Goal: Task Accomplishment & Management: Use online tool/utility

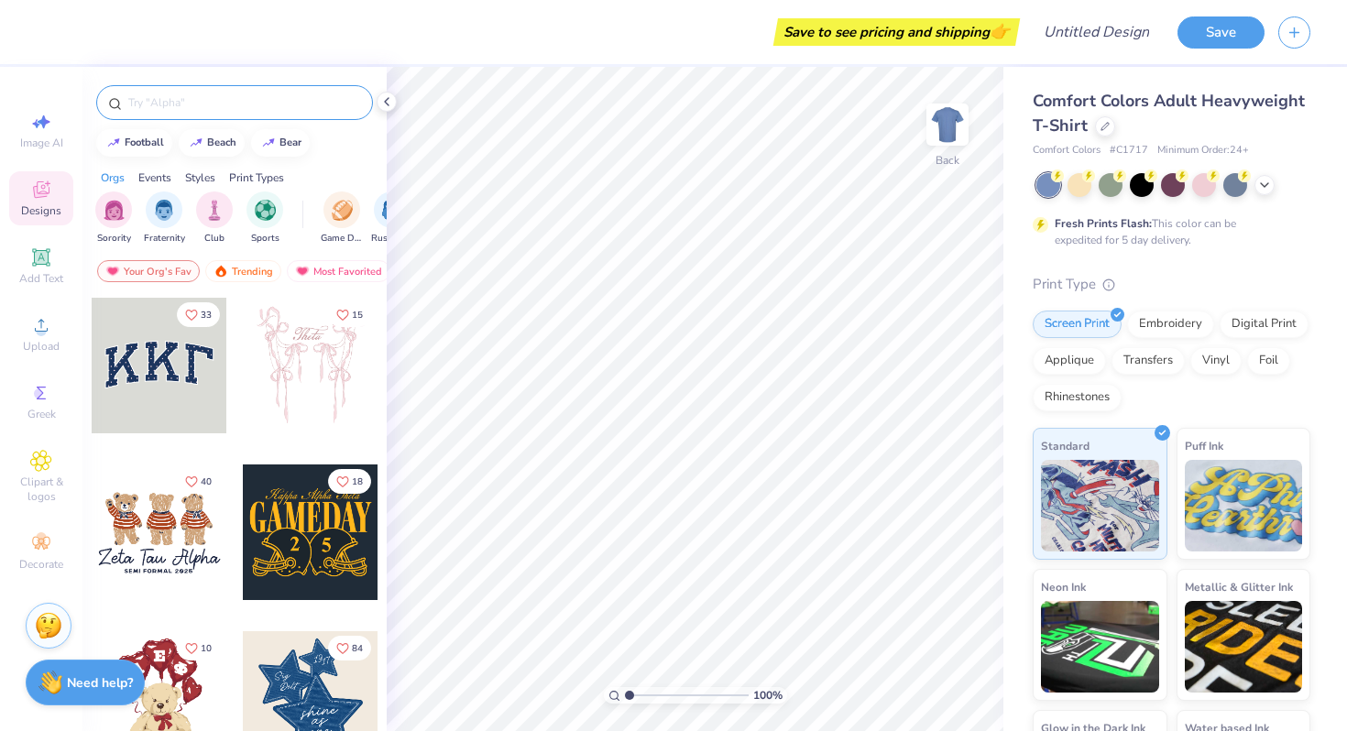
click at [203, 118] on div at bounding box center [234, 102] width 277 height 35
click at [203, 115] on div at bounding box center [234, 102] width 277 height 35
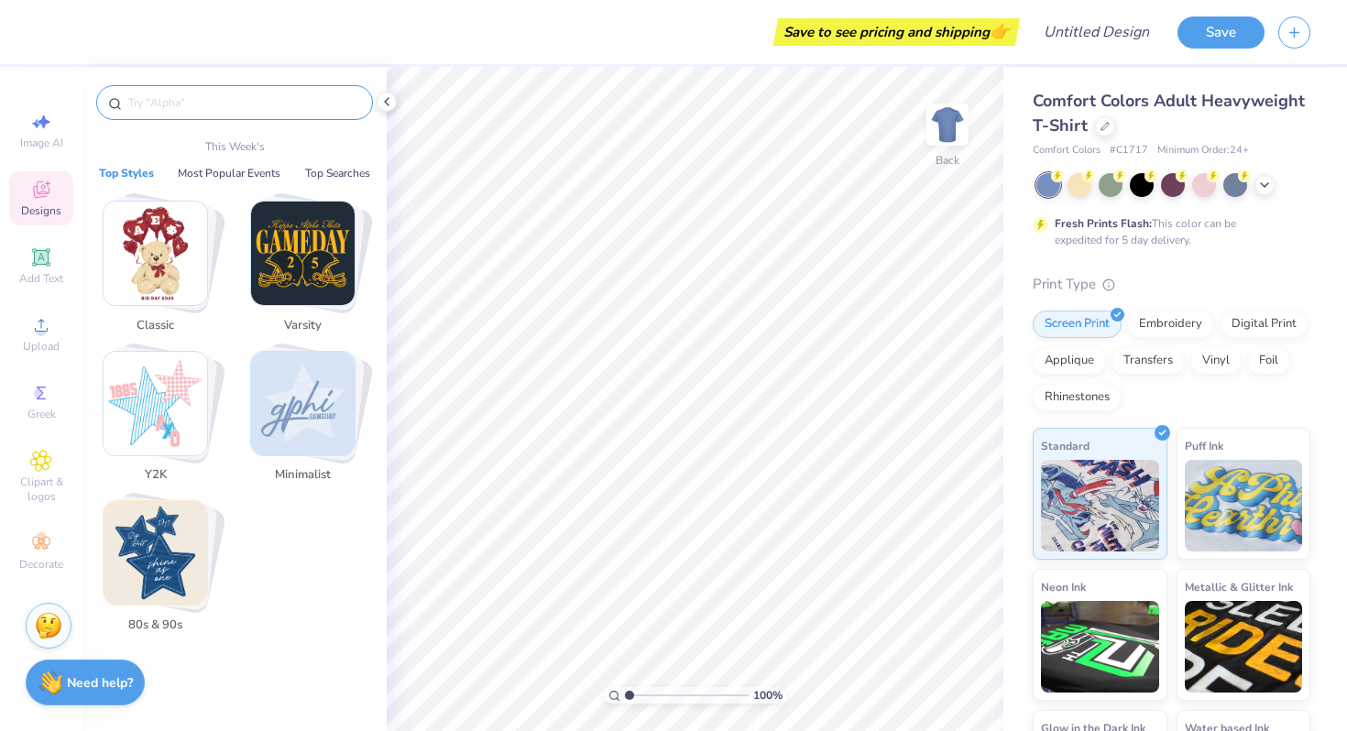
click at [202, 99] on input "text" at bounding box center [243, 102] width 235 height 18
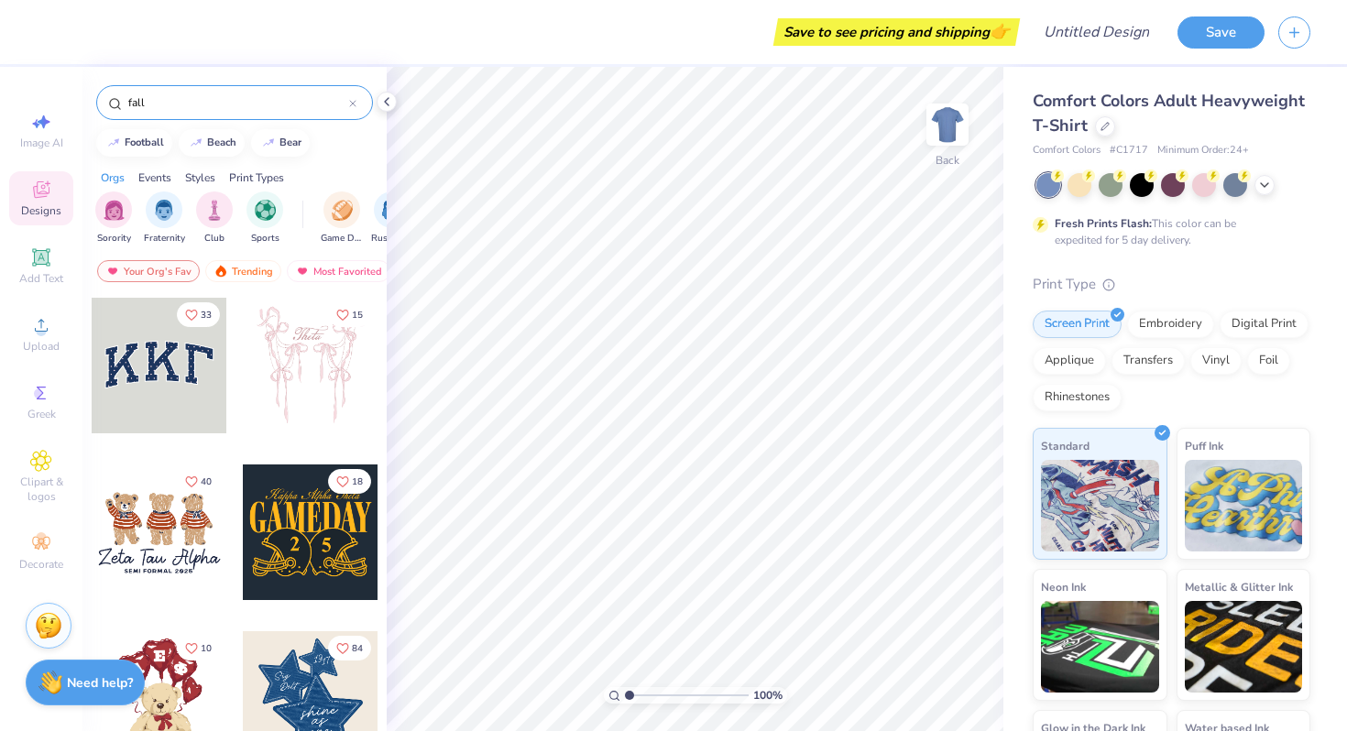
type input "fall"
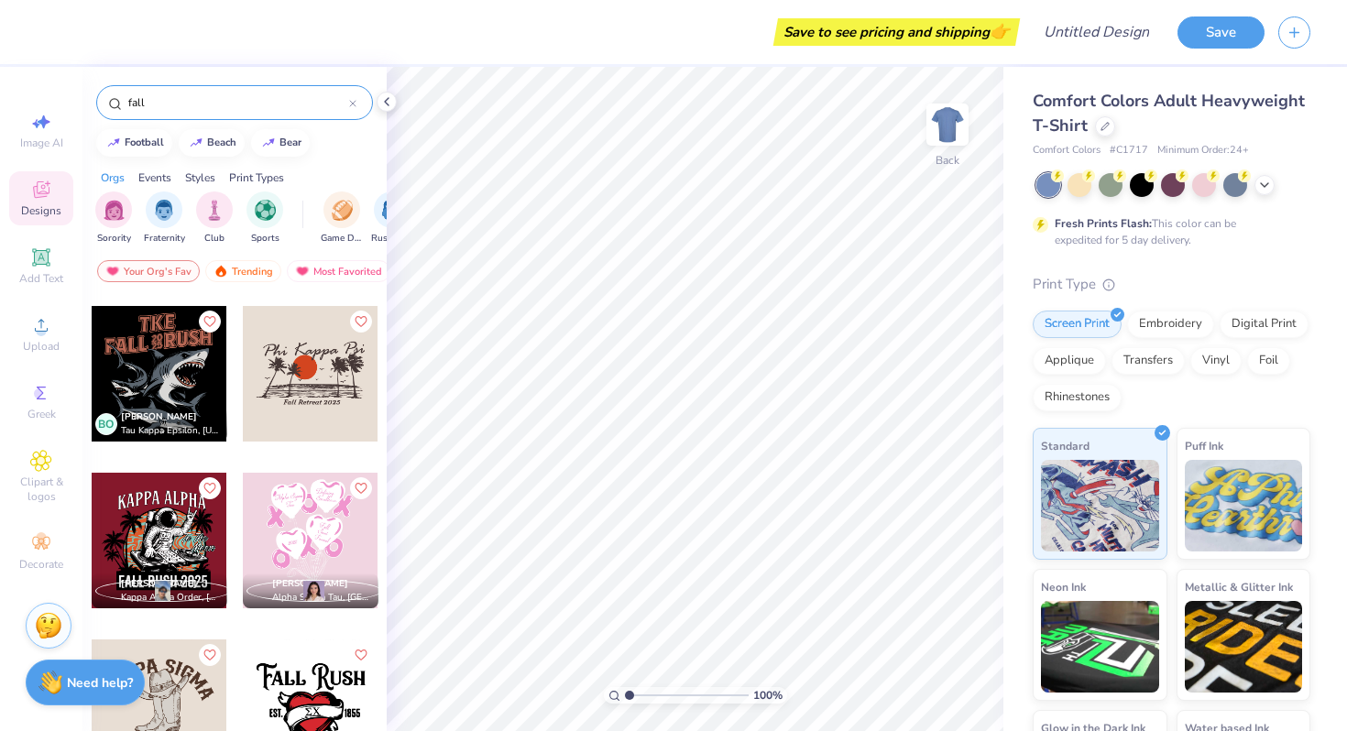
scroll to position [6166, 0]
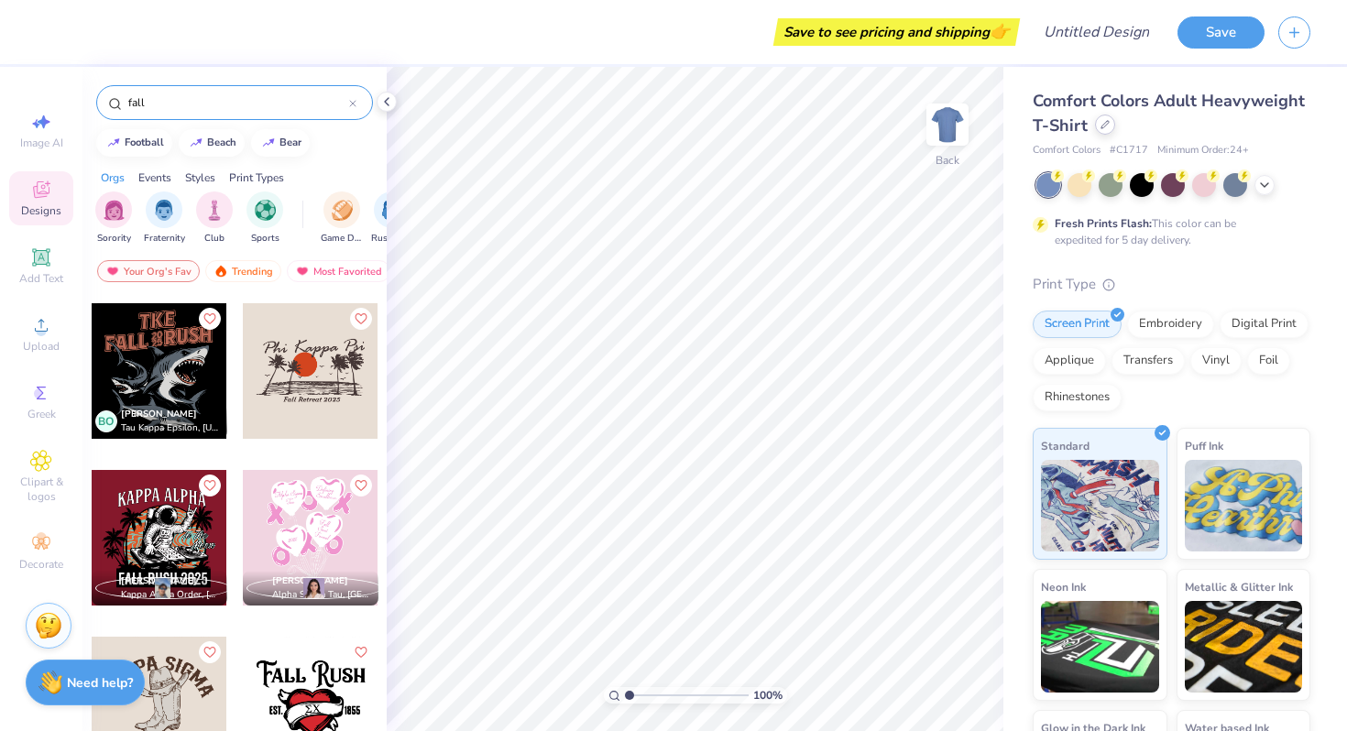
click at [1111, 130] on div at bounding box center [1105, 125] width 20 height 20
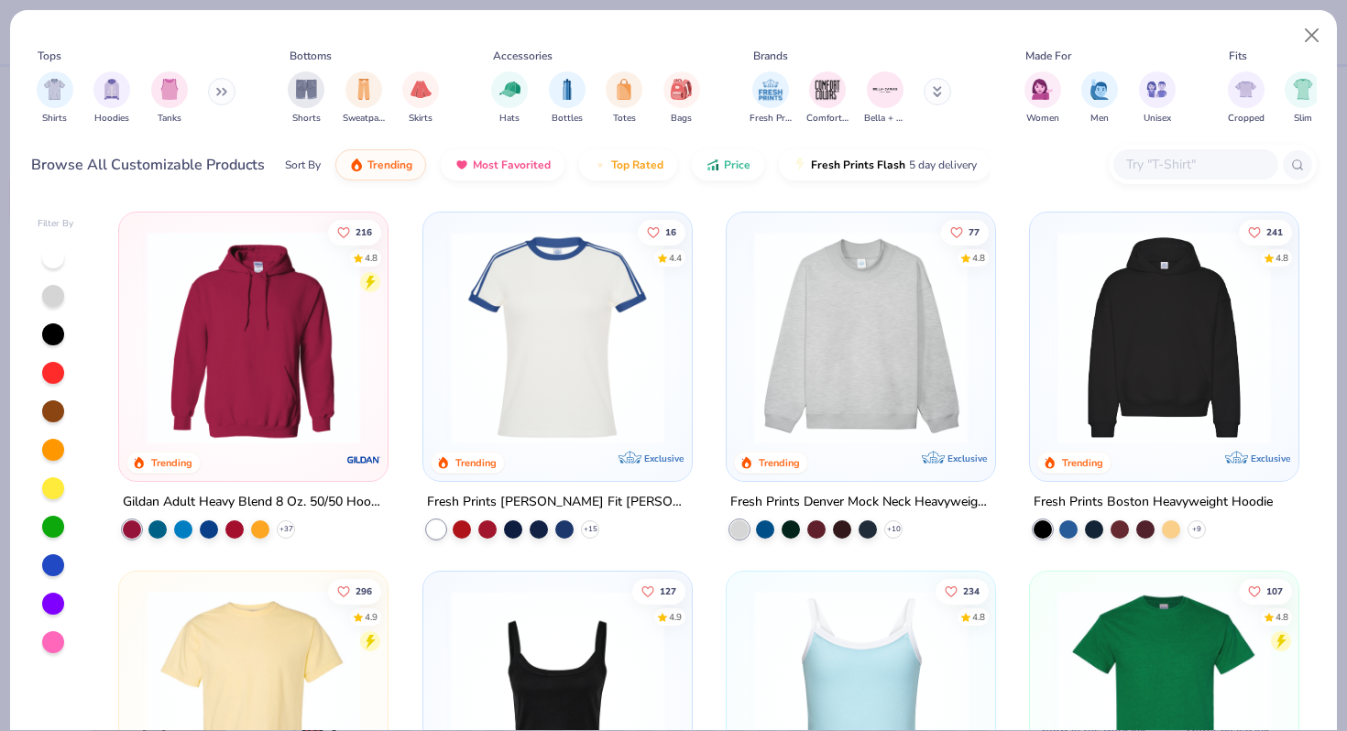
click at [1175, 168] on input "text" at bounding box center [1194, 164] width 141 height 21
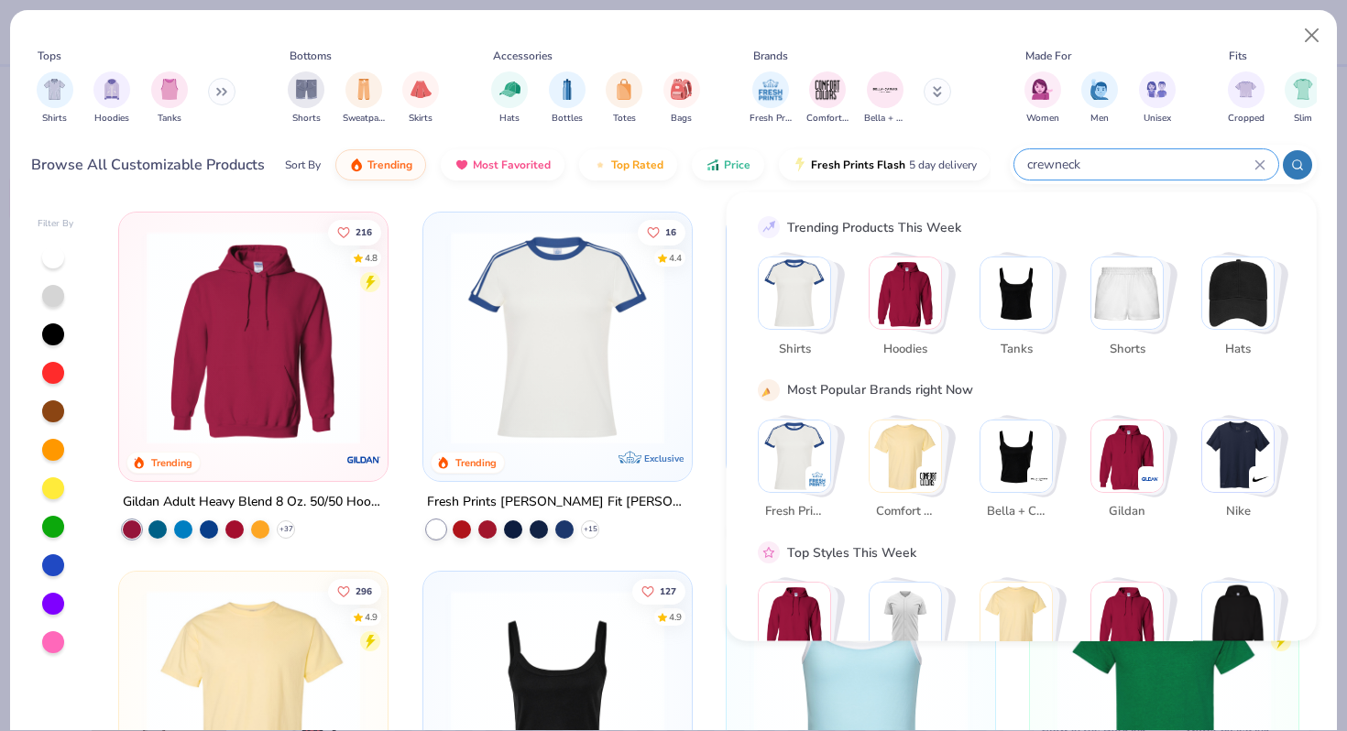
type input "crewneck"
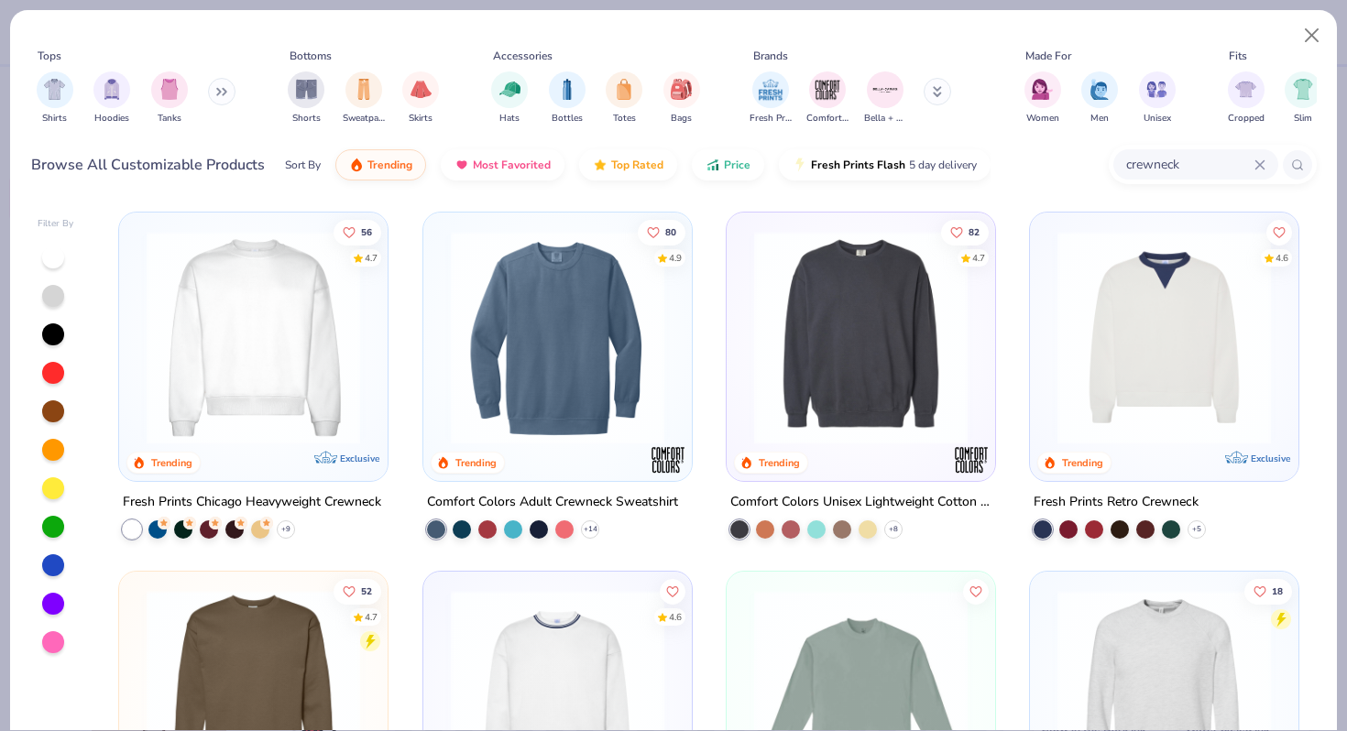
click at [816, 360] on img at bounding box center [861, 338] width 232 height 214
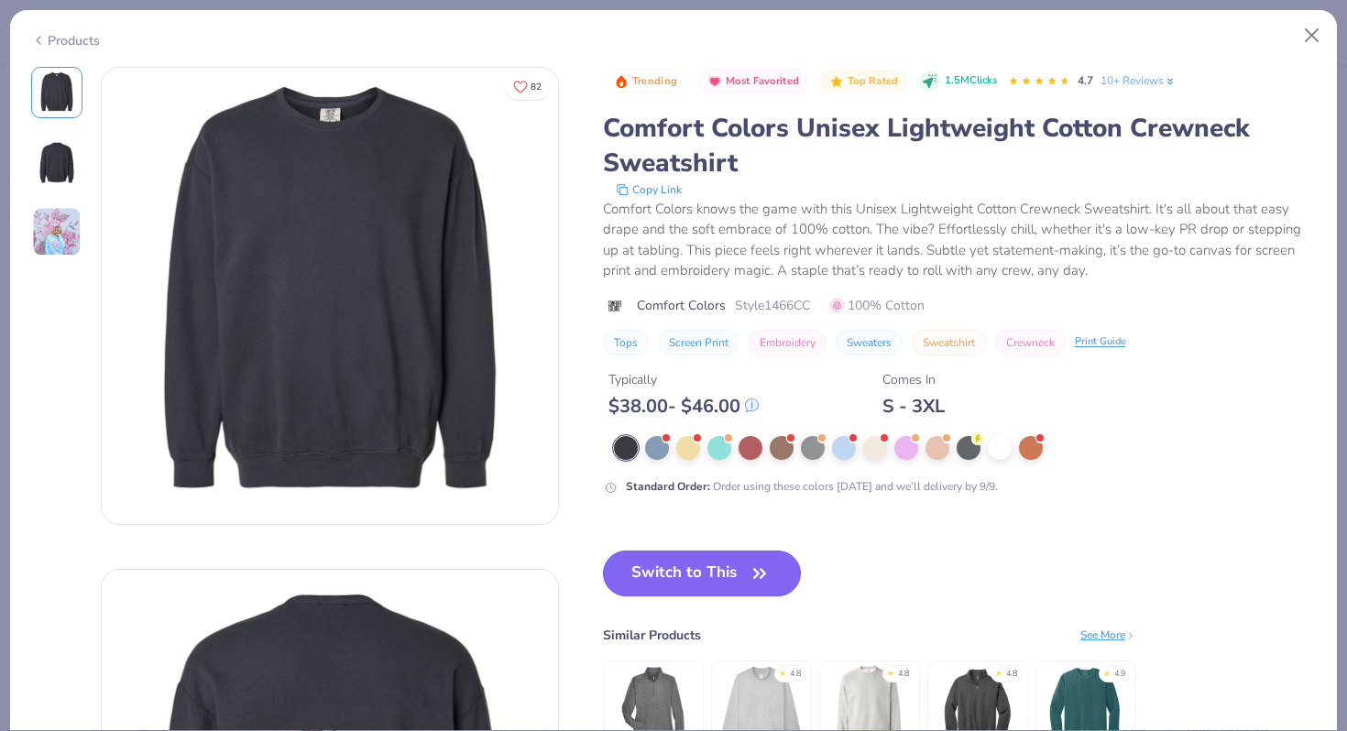
click at [706, 565] on button "Switch to This" at bounding box center [702, 574] width 199 height 46
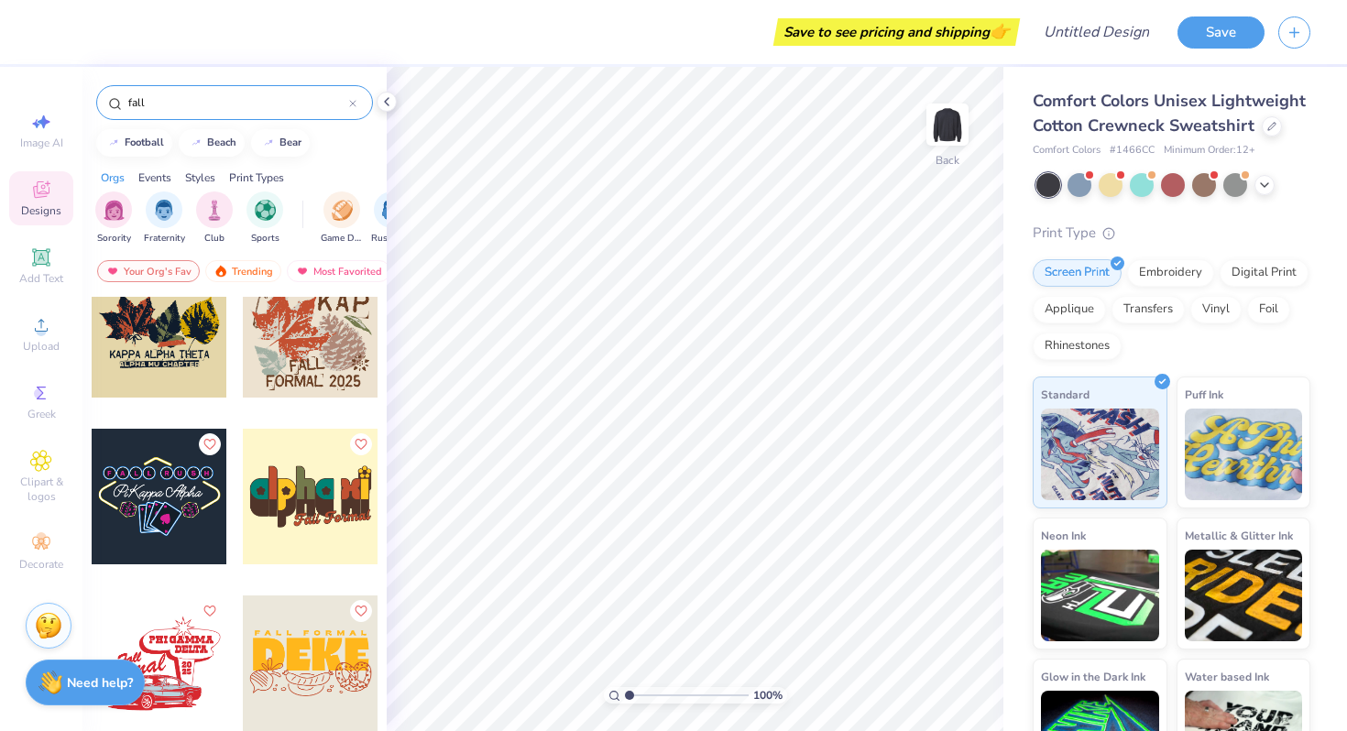
scroll to position [8890, 0]
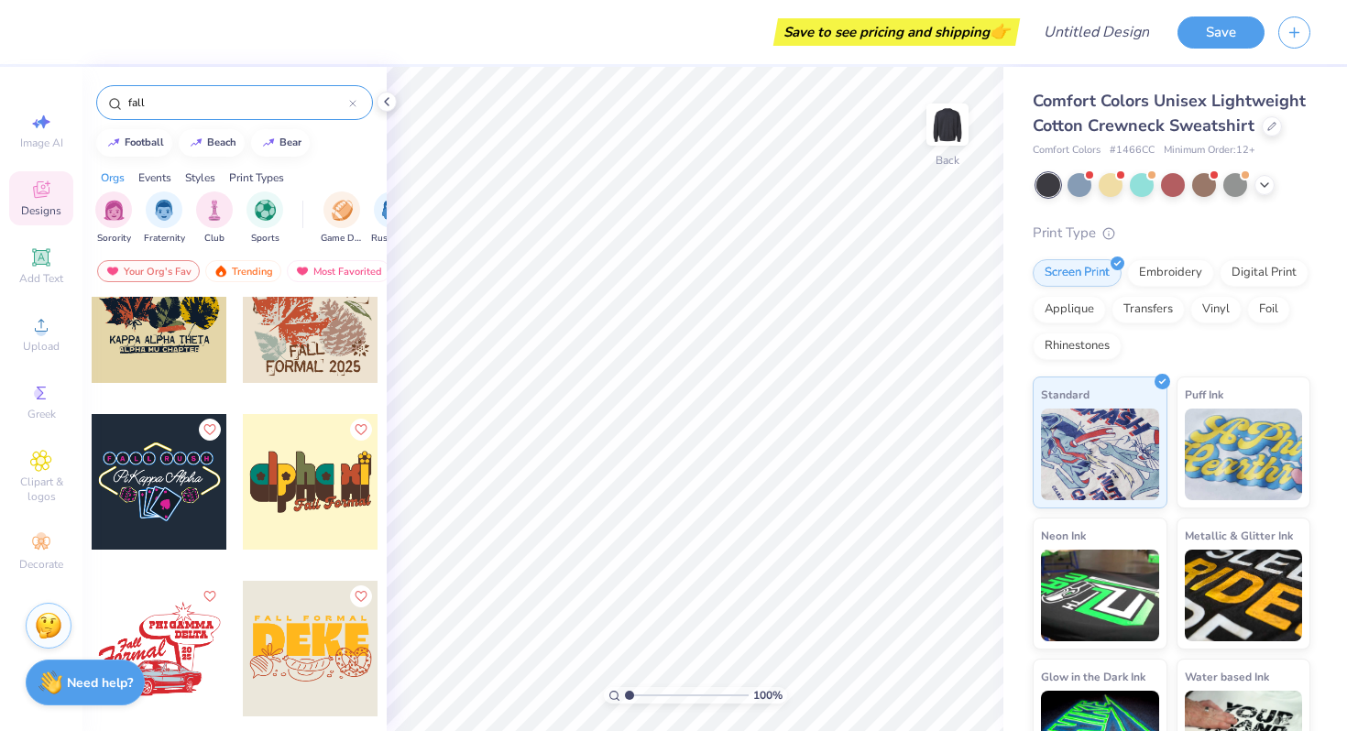
click at [291, 483] on div at bounding box center [311, 482] width 136 height 136
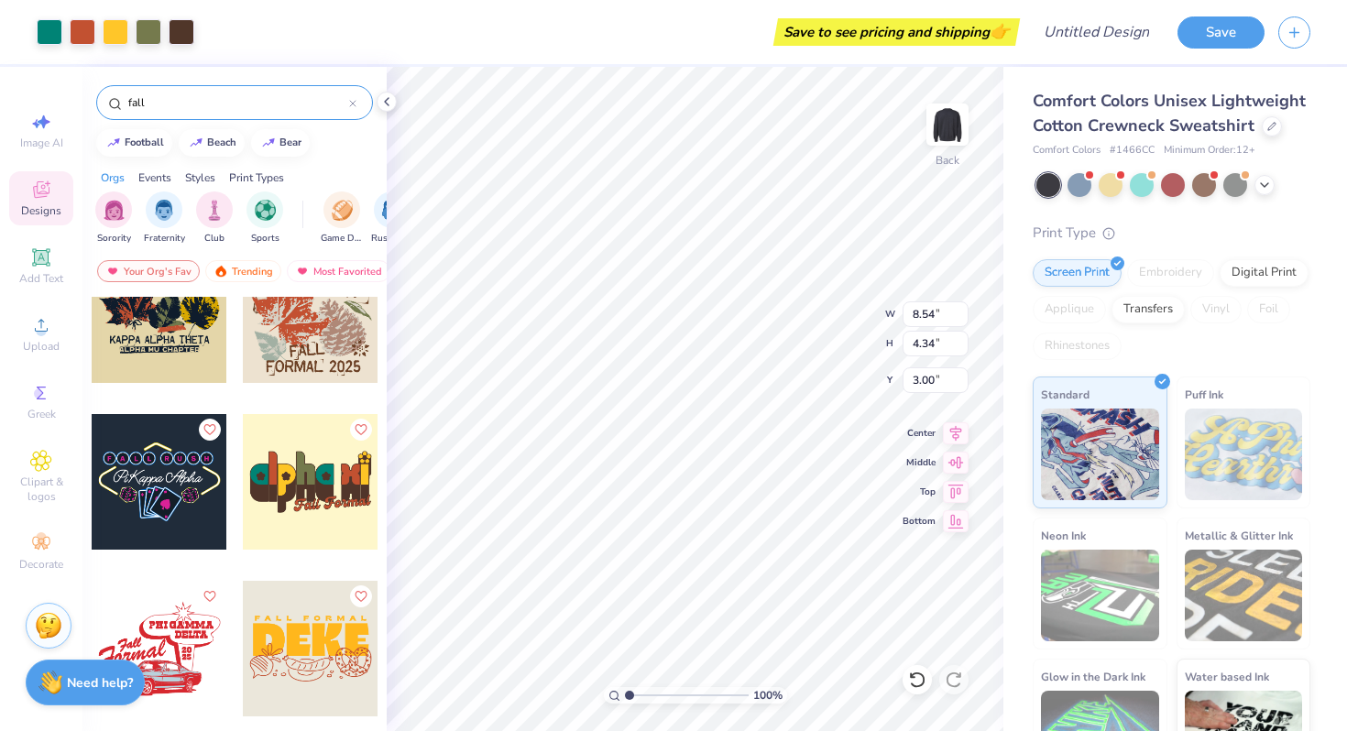
click at [1109, 200] on div "Comfort Colors Unisex Lightweight Cotton Crewneck Sweatshirt Comfort Colors # 1…" at bounding box center [1172, 440] width 278 height 702
click at [1109, 195] on div at bounding box center [1111, 183] width 24 height 24
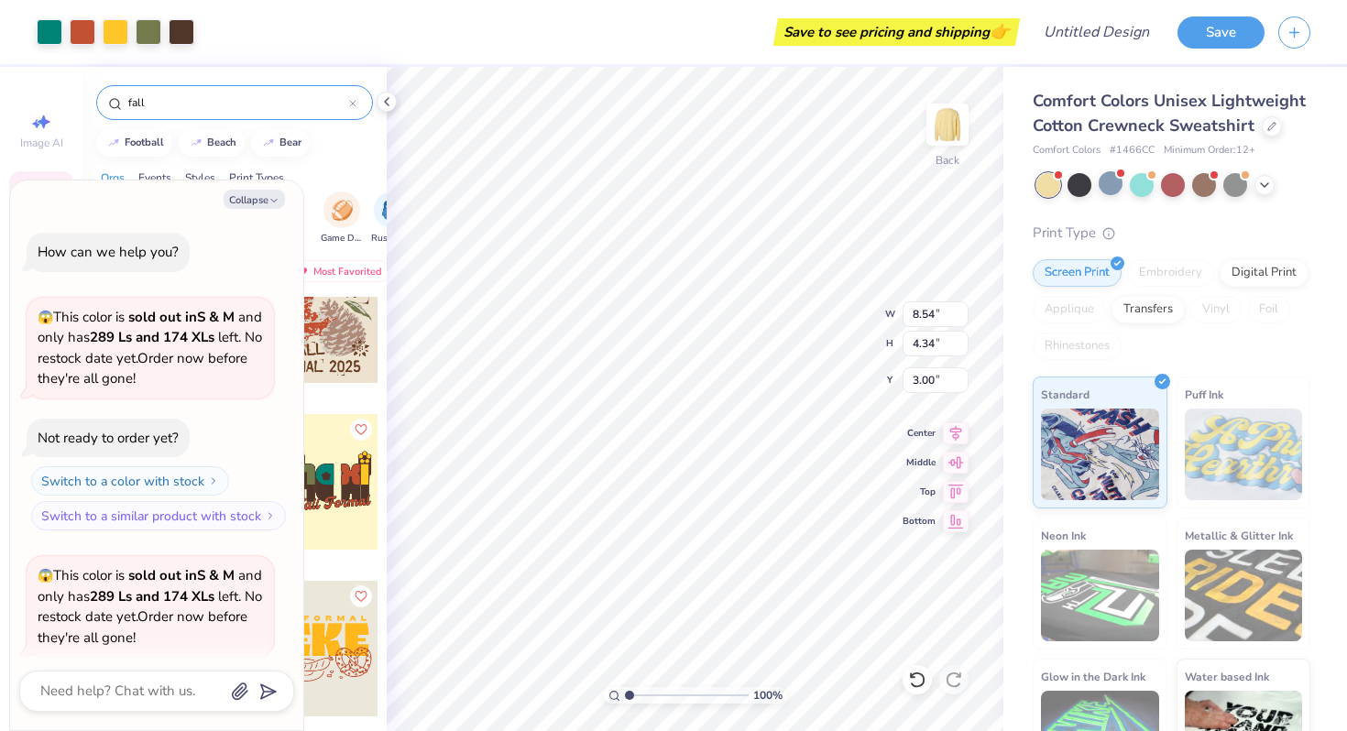
scroll to position [142, 0]
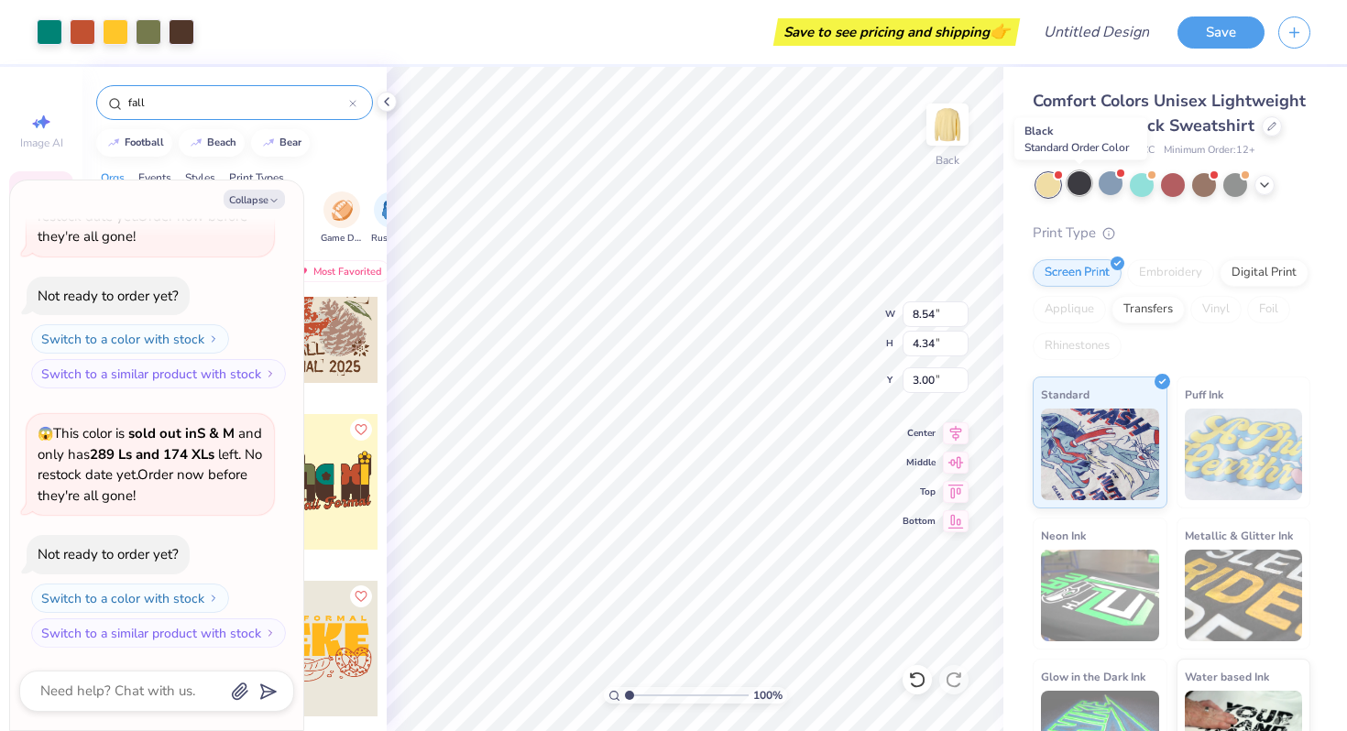
click at [1085, 187] on div at bounding box center [1080, 183] width 24 height 24
click at [1109, 188] on div at bounding box center [1111, 183] width 24 height 24
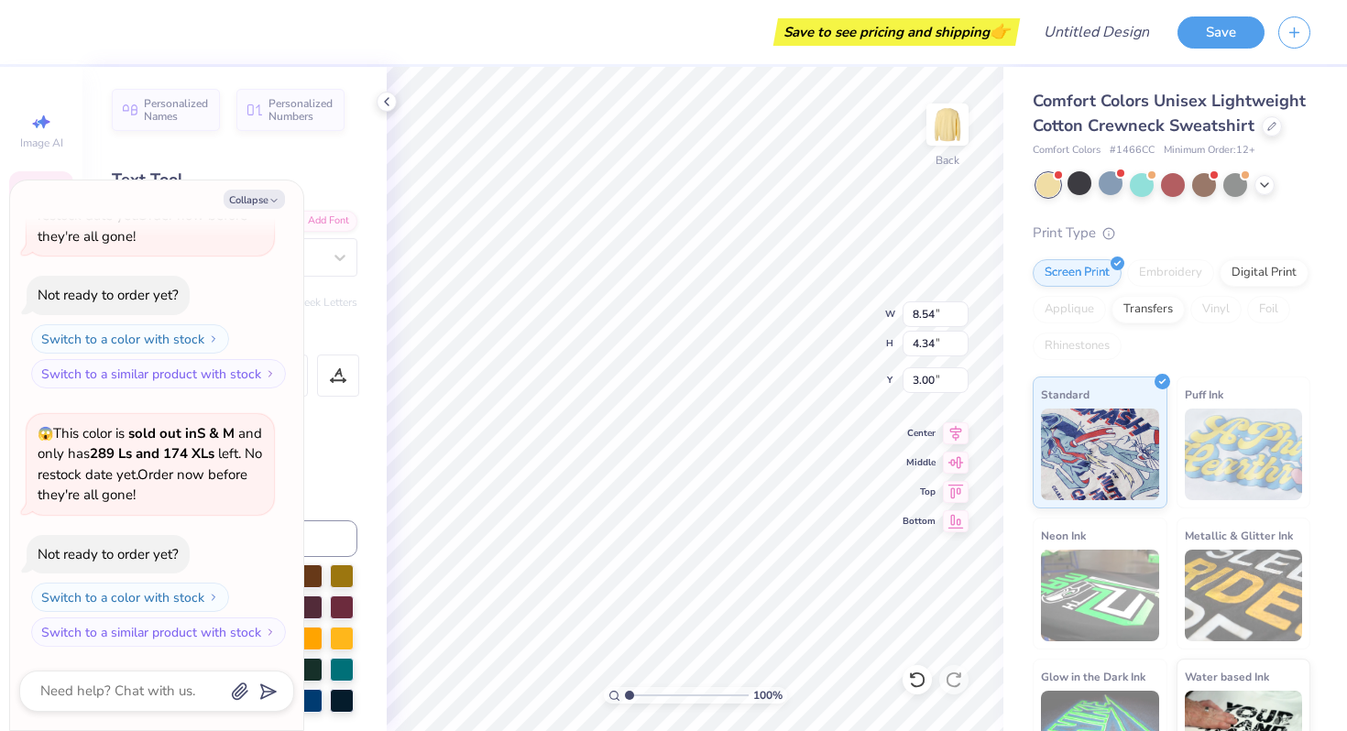
scroll to position [0, 1]
type textarea "x"
type textarea "alpha i"
type textarea "x"
type textarea "alphai"
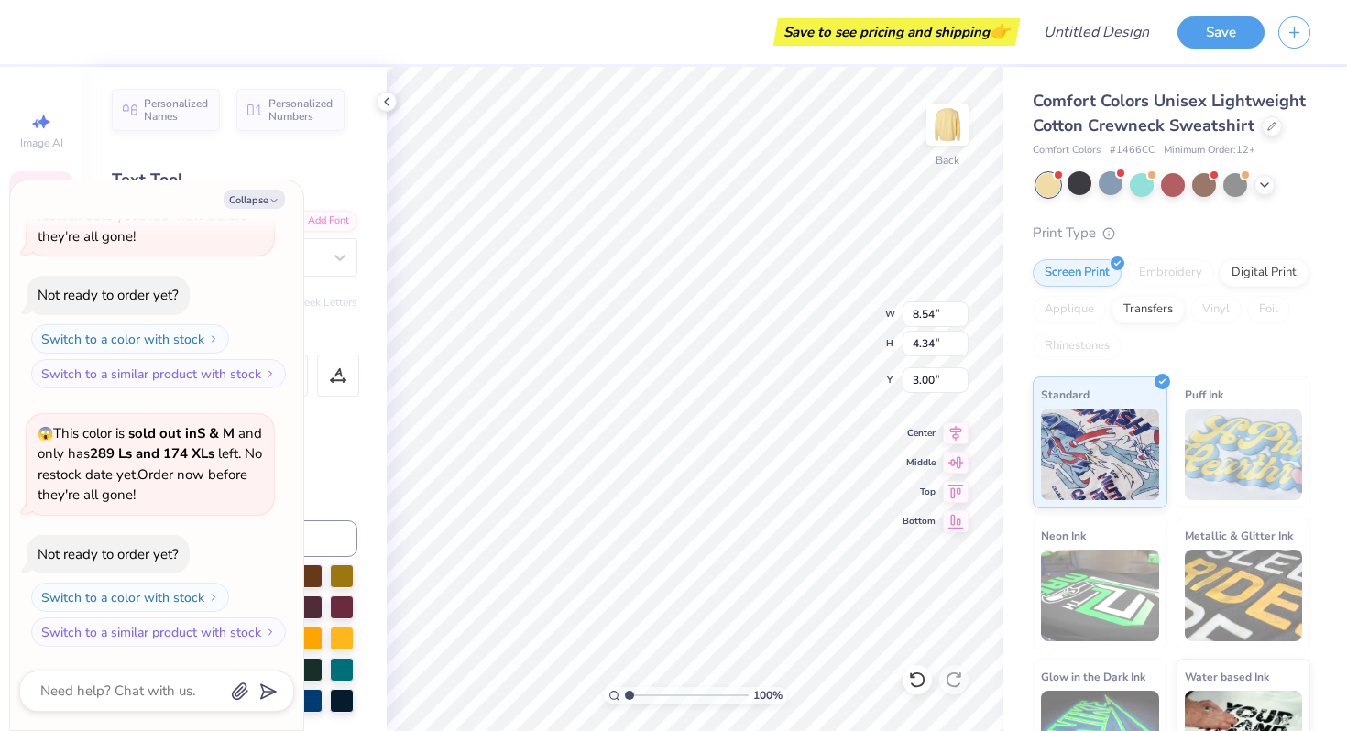
type textarea "x"
type textarea "alphi"
type textarea "x"
type textarea "alpi"
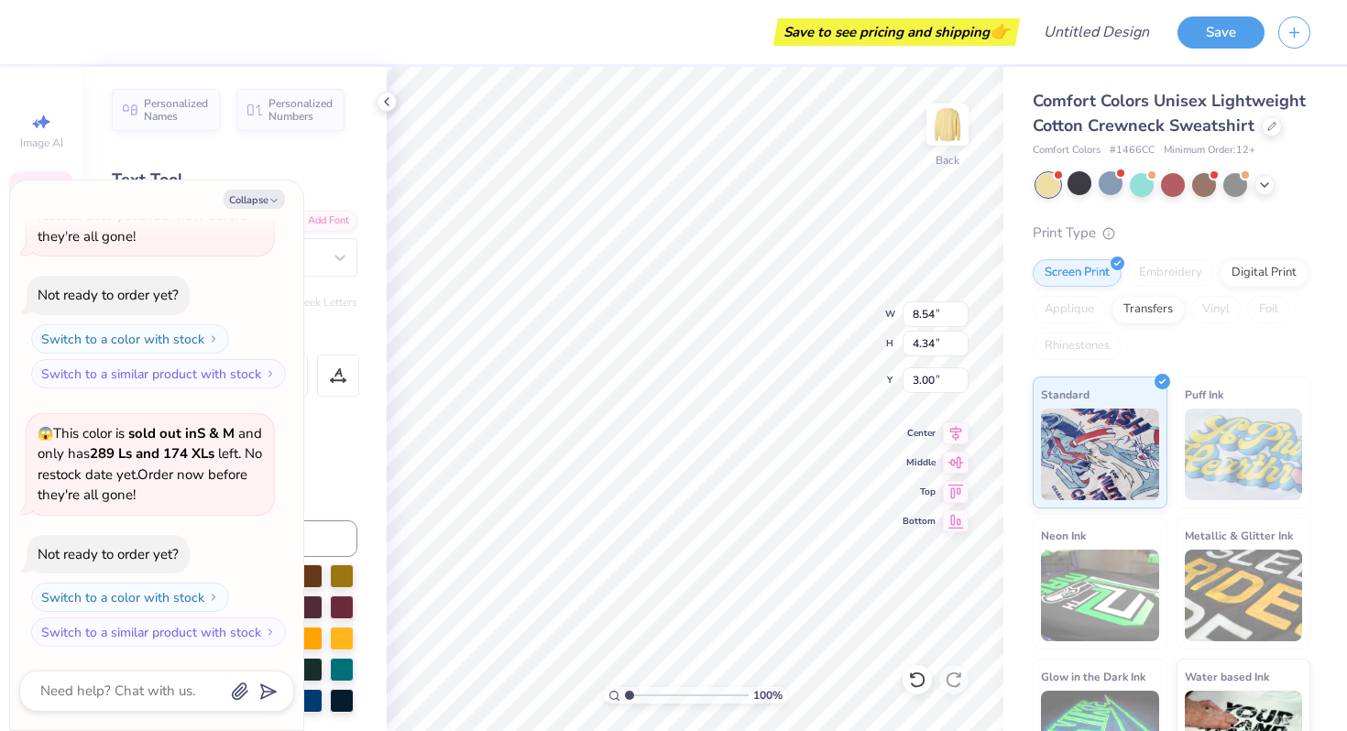
type textarea "x"
type textarea "ali"
type textarea "x"
type textarea "al"
type textarea "x"
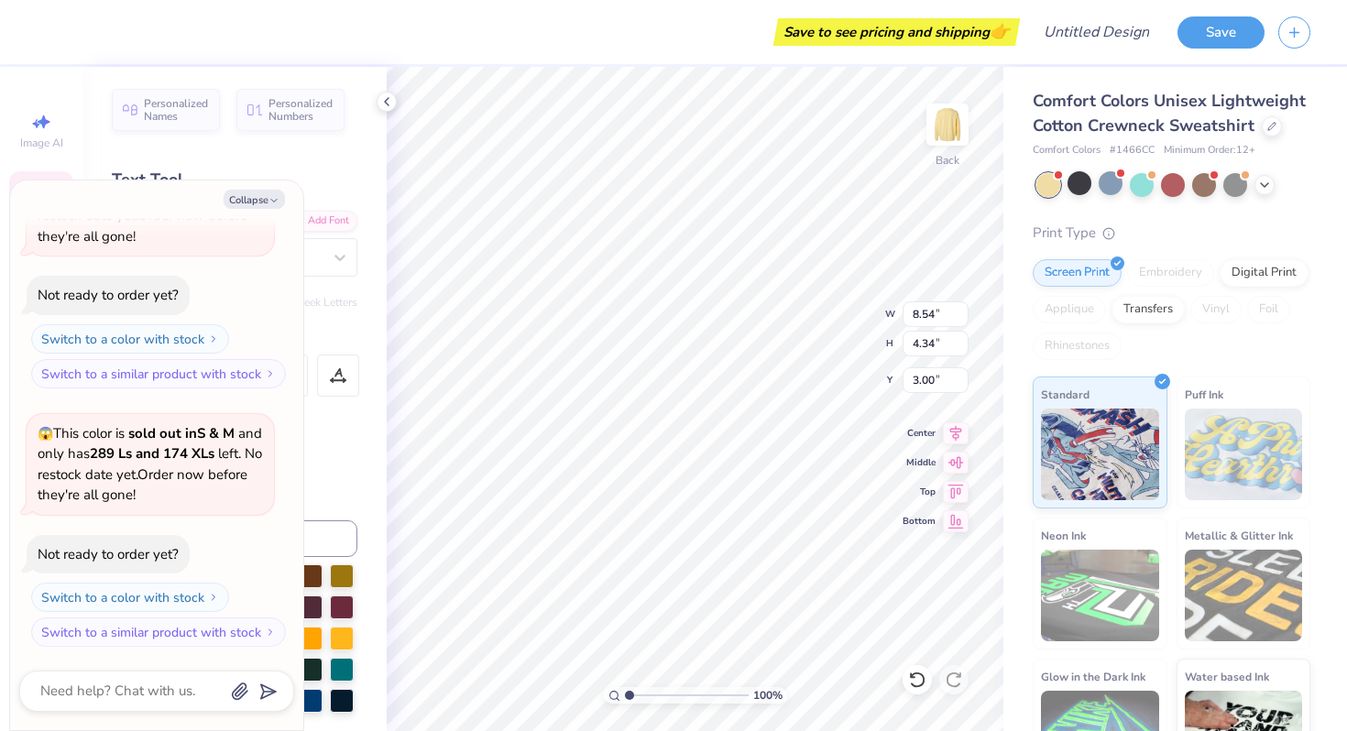
type textarea "a"
type textarea "x"
type textarea "P"
type textarea "x"
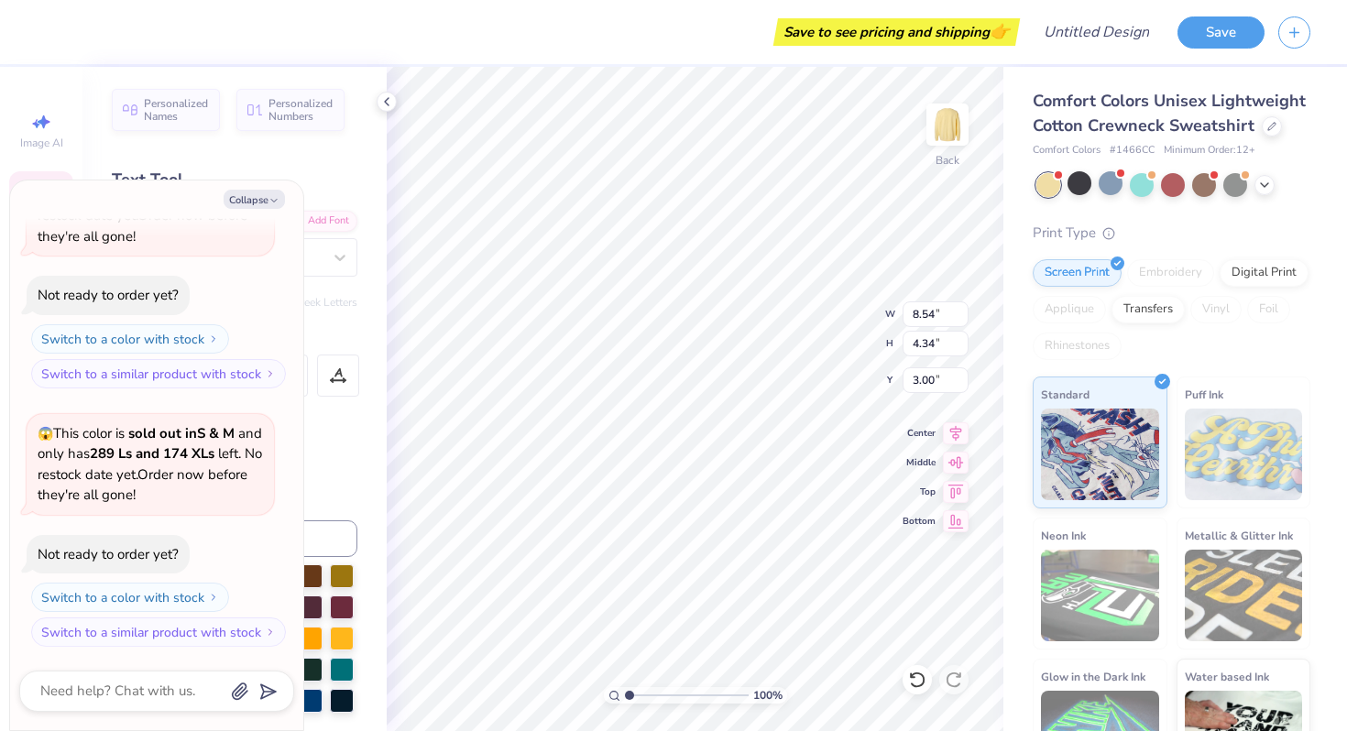
type textarea "Ph"
type textarea "x"
type textarea "Phi"
type textarea "x"
type textarea "Ph"
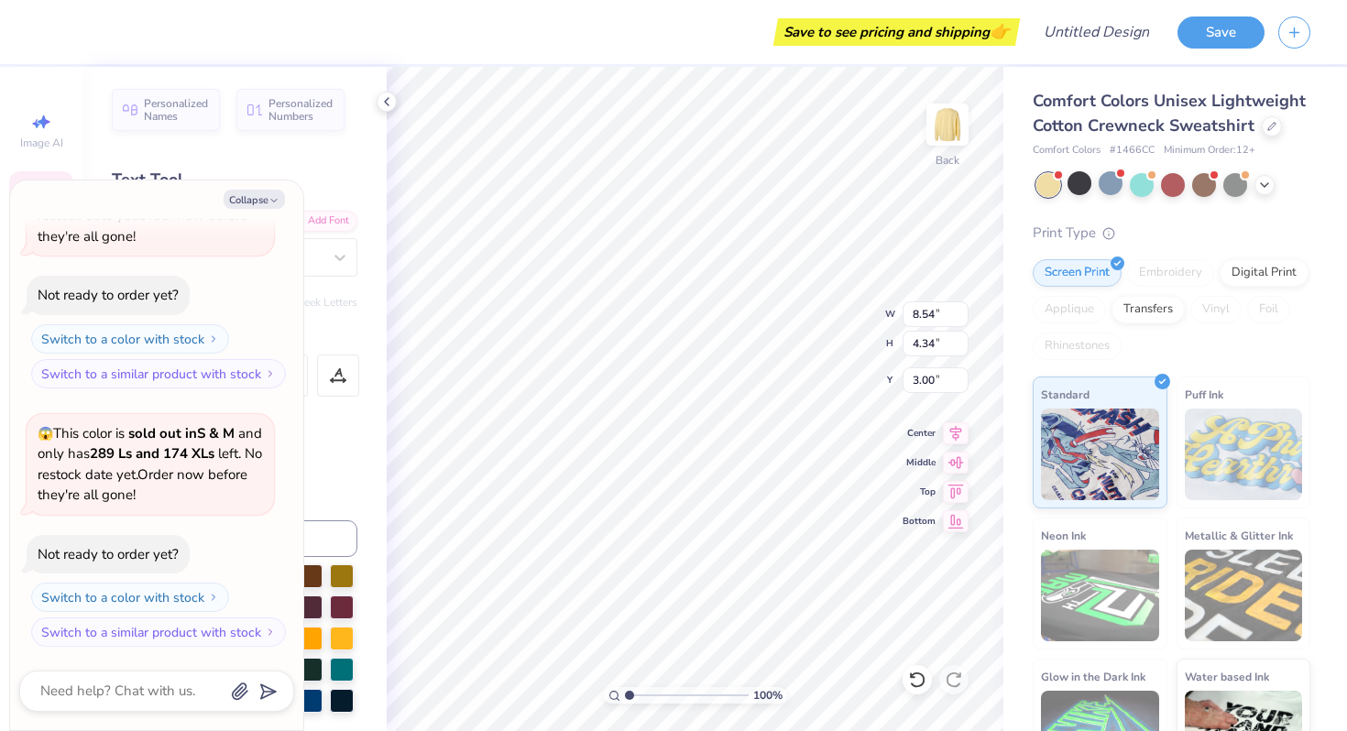
type textarea "x"
type textarea "P"
type textarea "x"
type textarea "P"
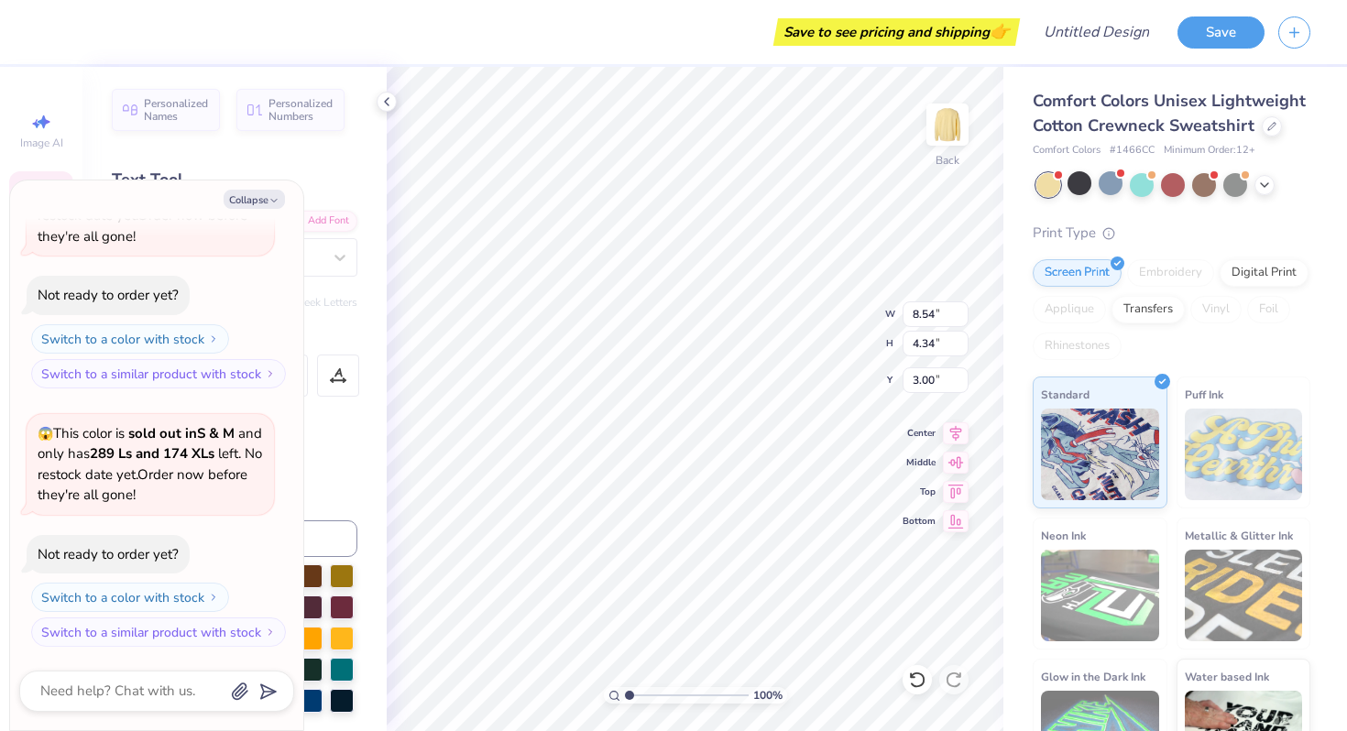
type textarea "x"
type textarea "Ph"
type textarea "x"
type textarea "Phi"
type textarea "x"
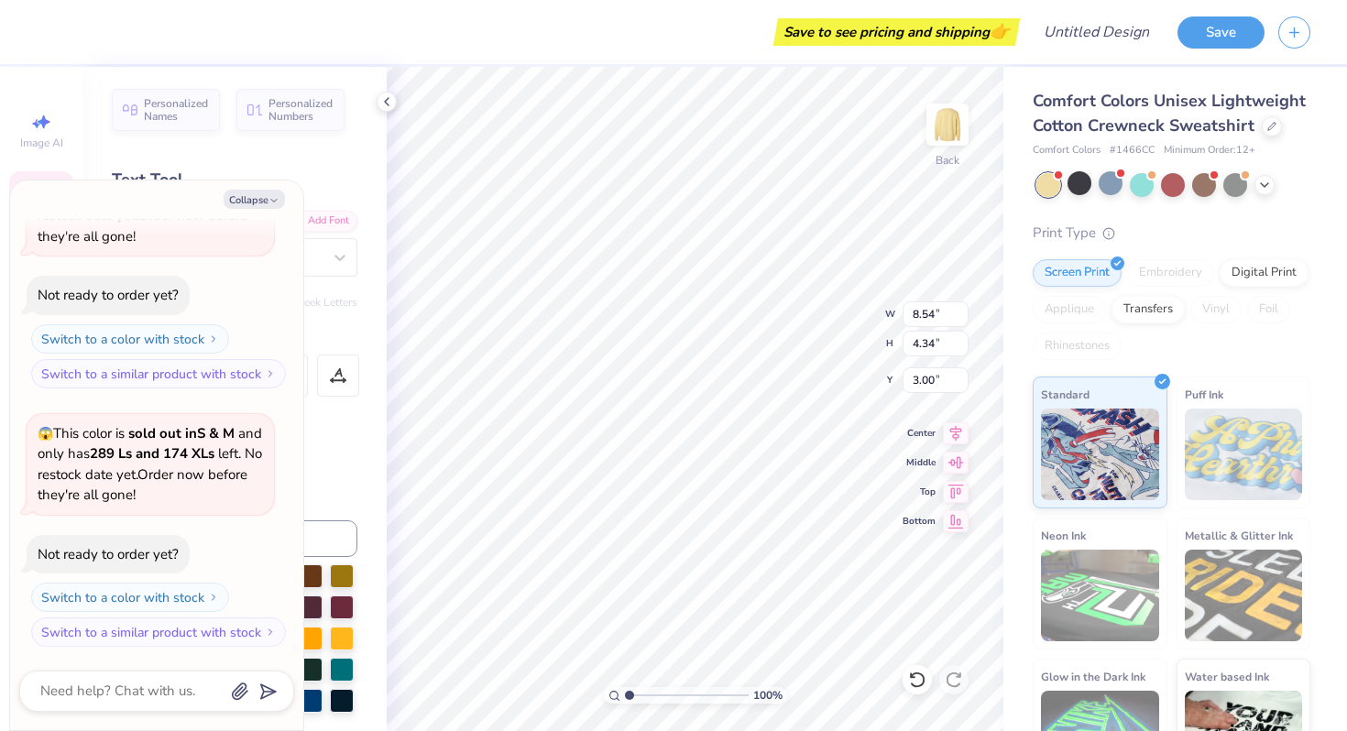
type textarea "Ph"
type textarea "x"
type textarea "P"
type textarea "x"
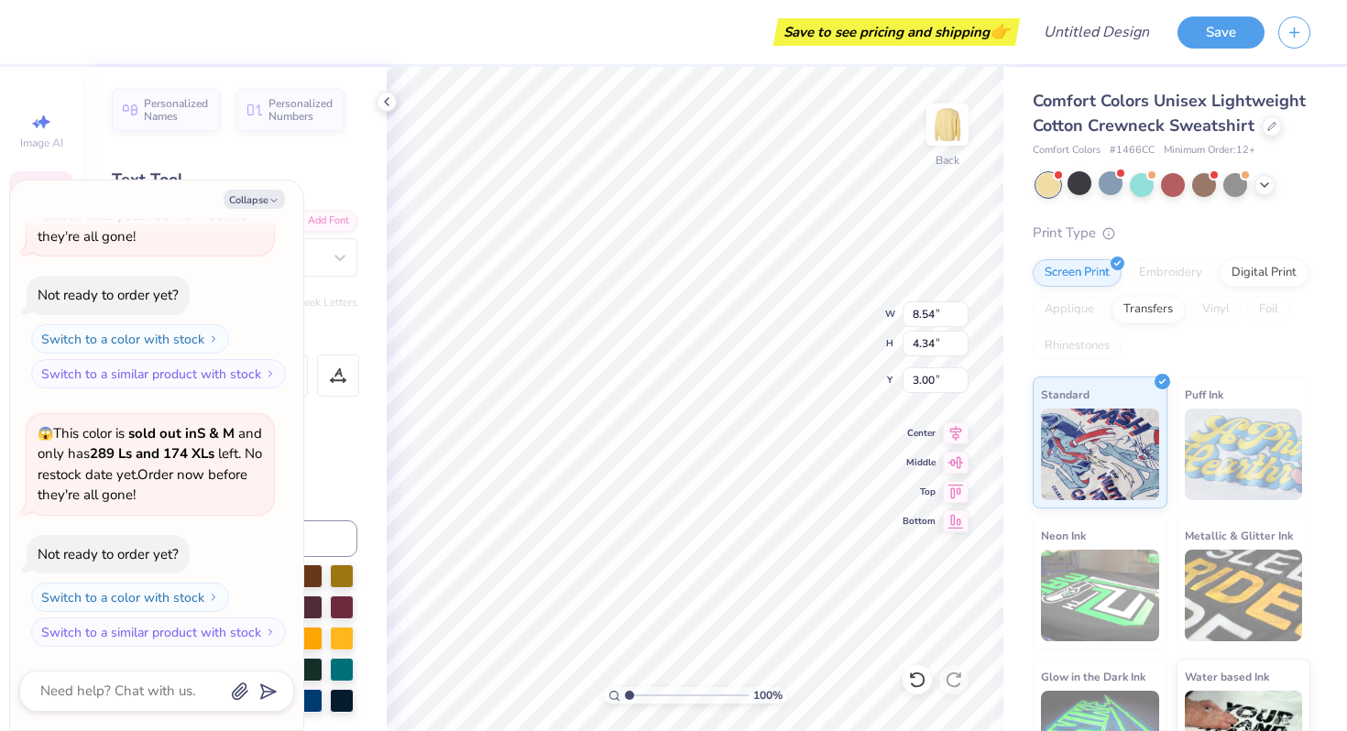
type textarea "P"
type textarea "x"
type textarea "Ph"
type textarea "x"
type textarea "Phi"
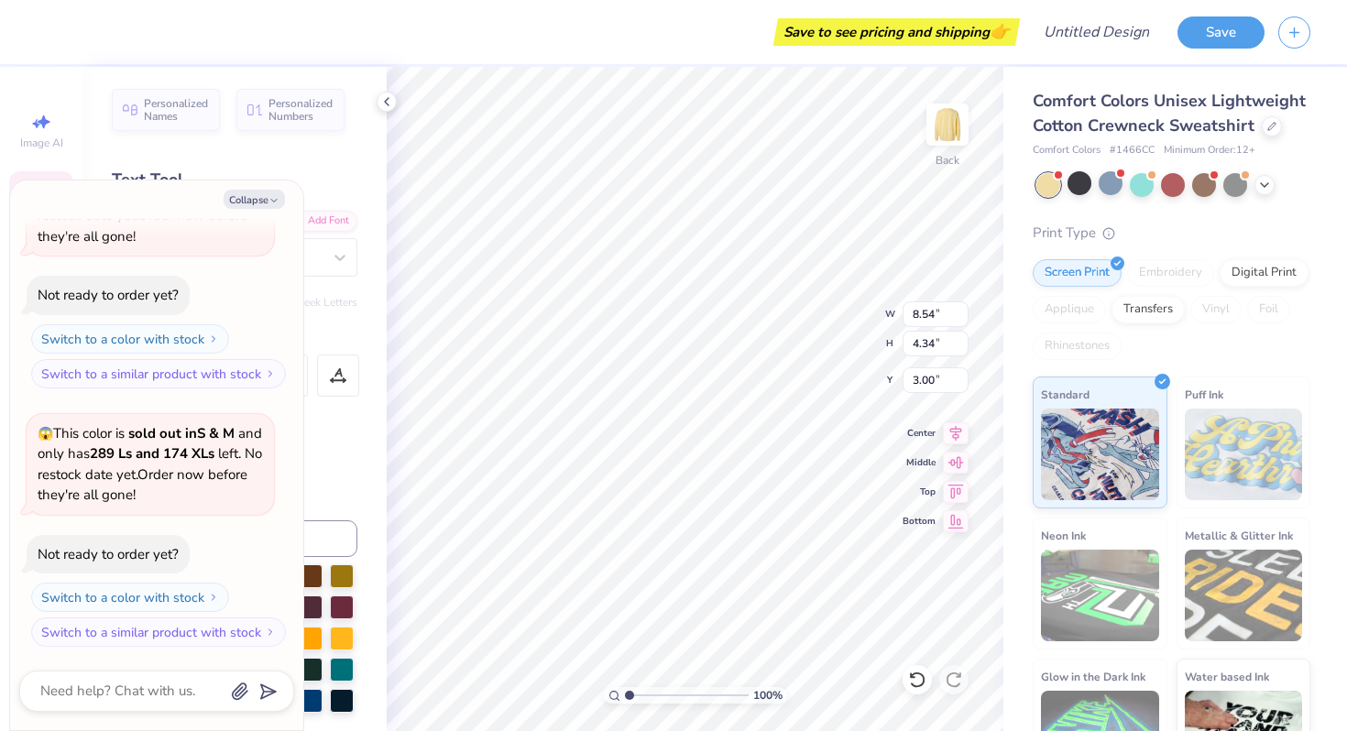
type textarea "x"
type textarea "Ph"
type textarea "x"
type textarea "P"
type textarea "x"
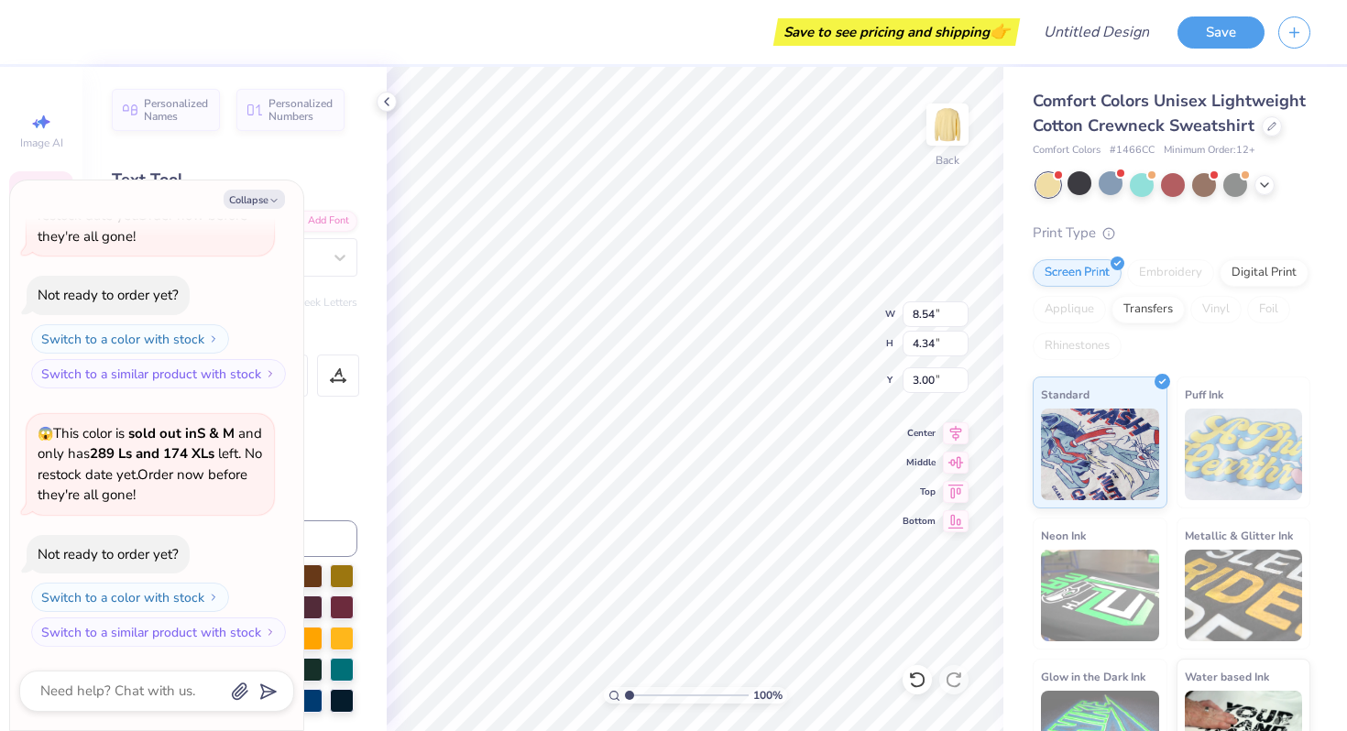
type textarea "x"
type textarea "a"
type textarea "x"
type textarea "al"
type textarea "x"
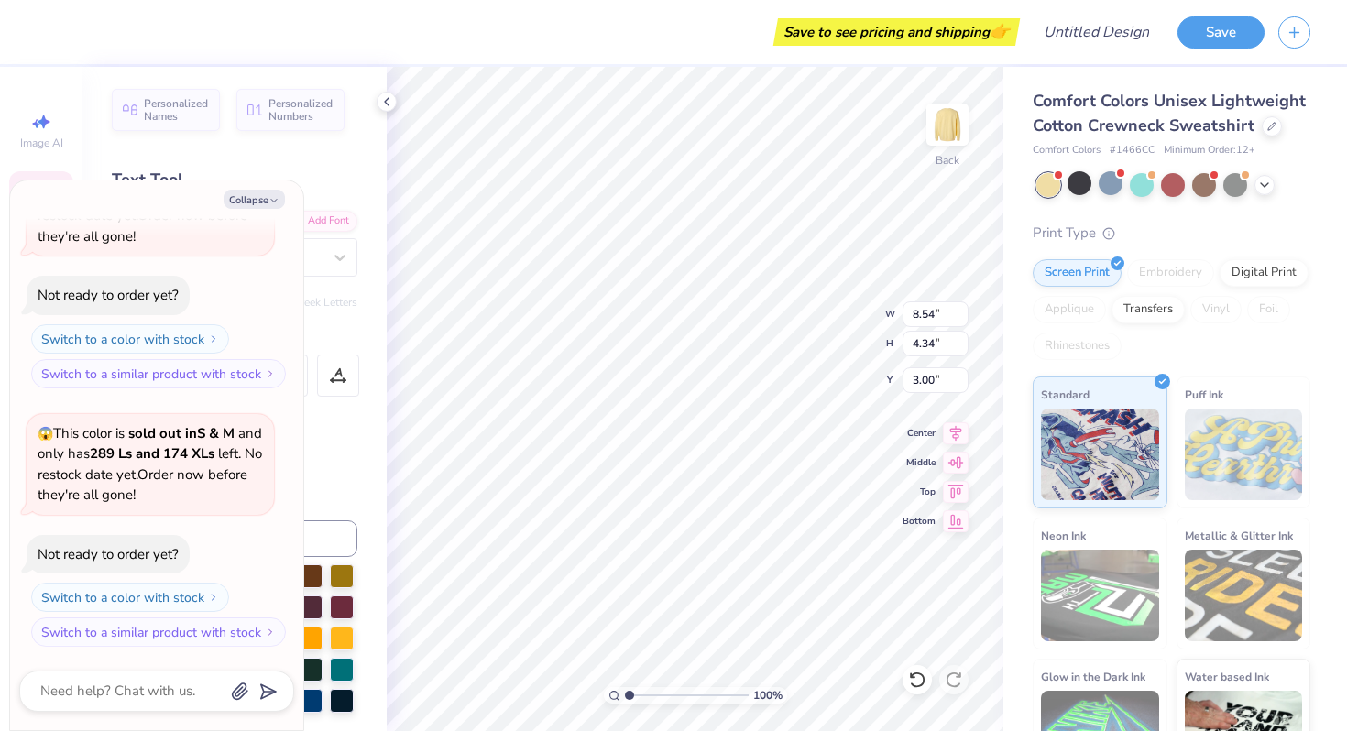
type textarea "ali"
type textarea "x"
type textarea "alpi"
type textarea "x"
type textarea "alphi"
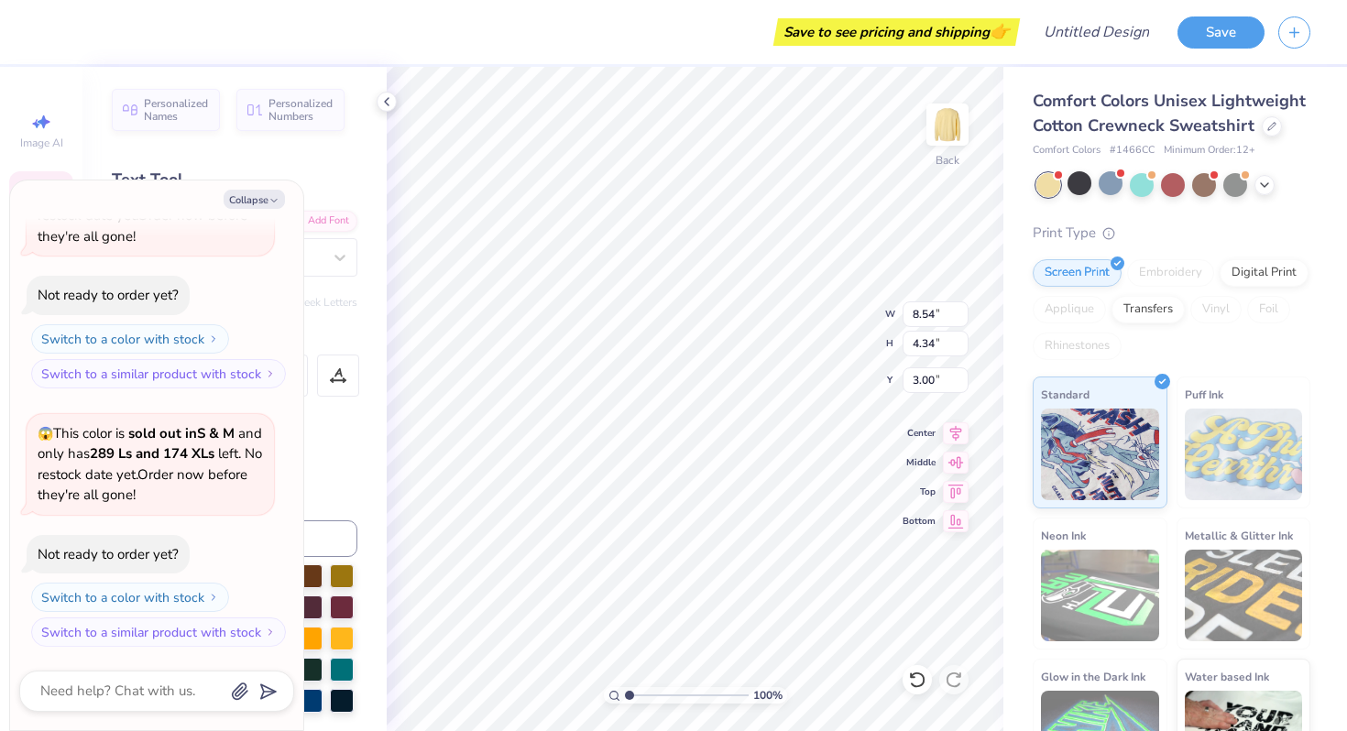
type textarea "x"
type textarea "alphai"
type textarea "x"
type textarea "alpha i"
type textarea "x"
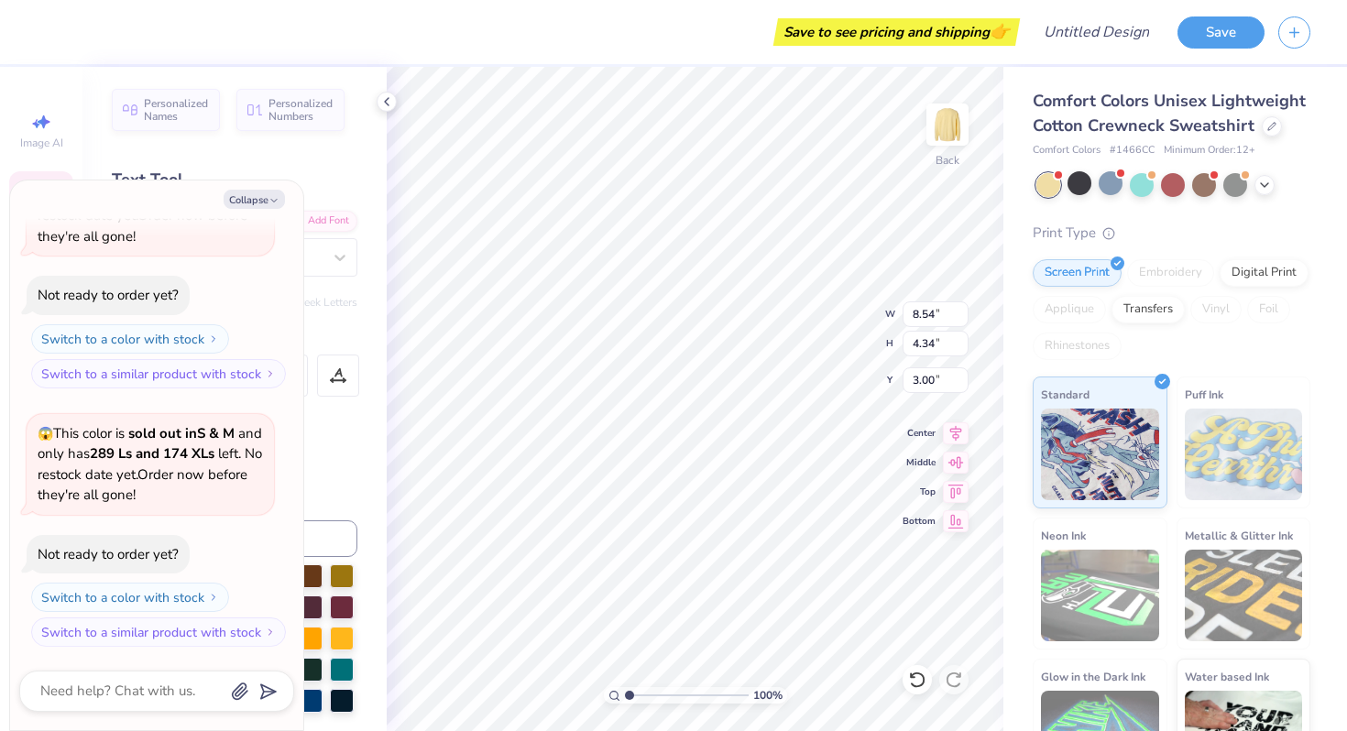
type textarea "alpha xi"
click at [269, 196] on icon "button" at bounding box center [274, 200] width 11 height 11
type textarea "x"
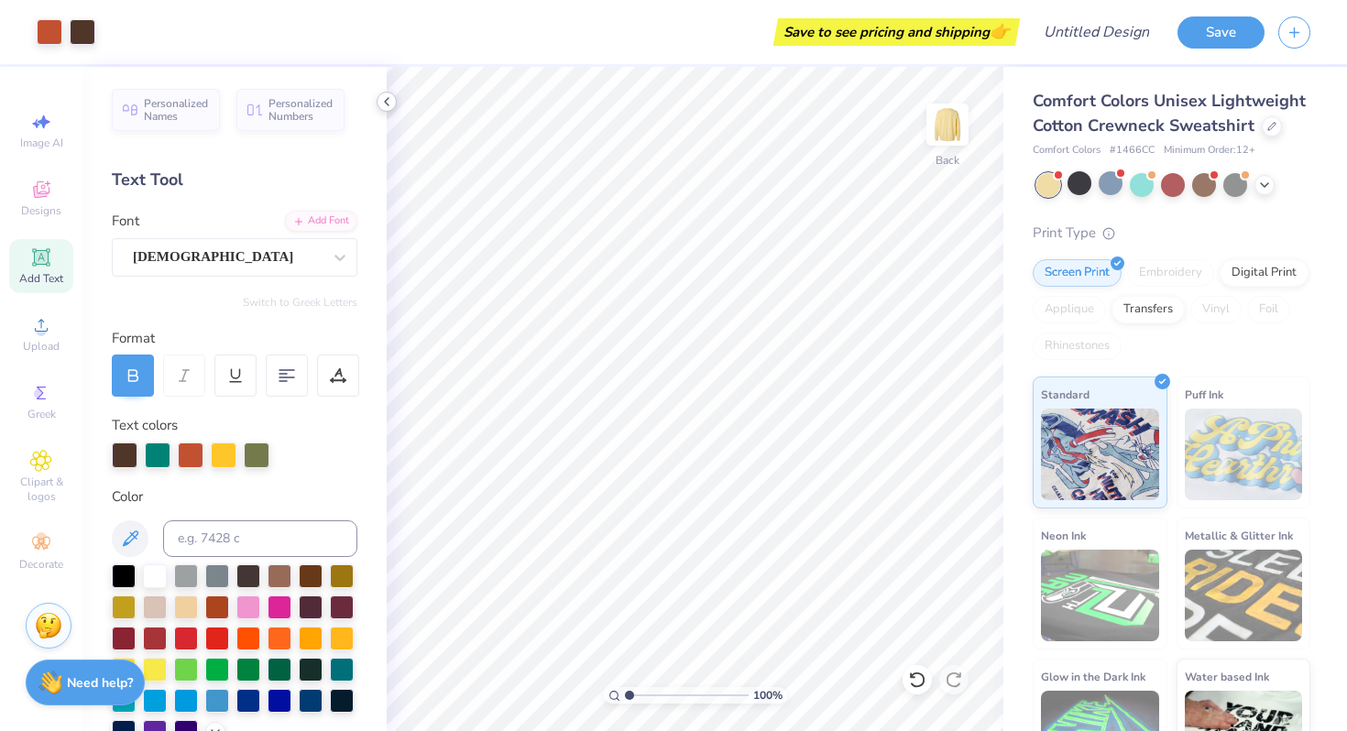
click at [386, 104] on icon at bounding box center [386, 101] width 15 height 15
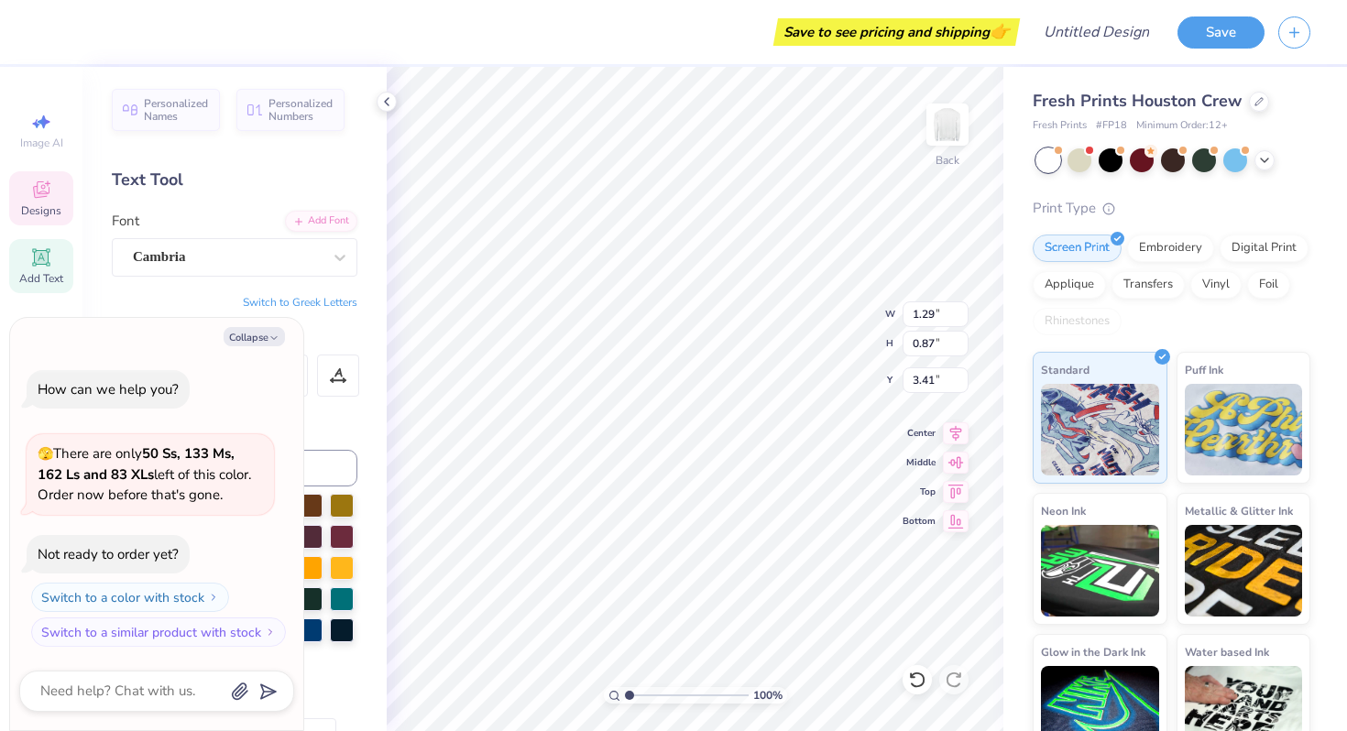
type textarea "x"
type textarea "S"
type textarea "x"
type textarea "P"
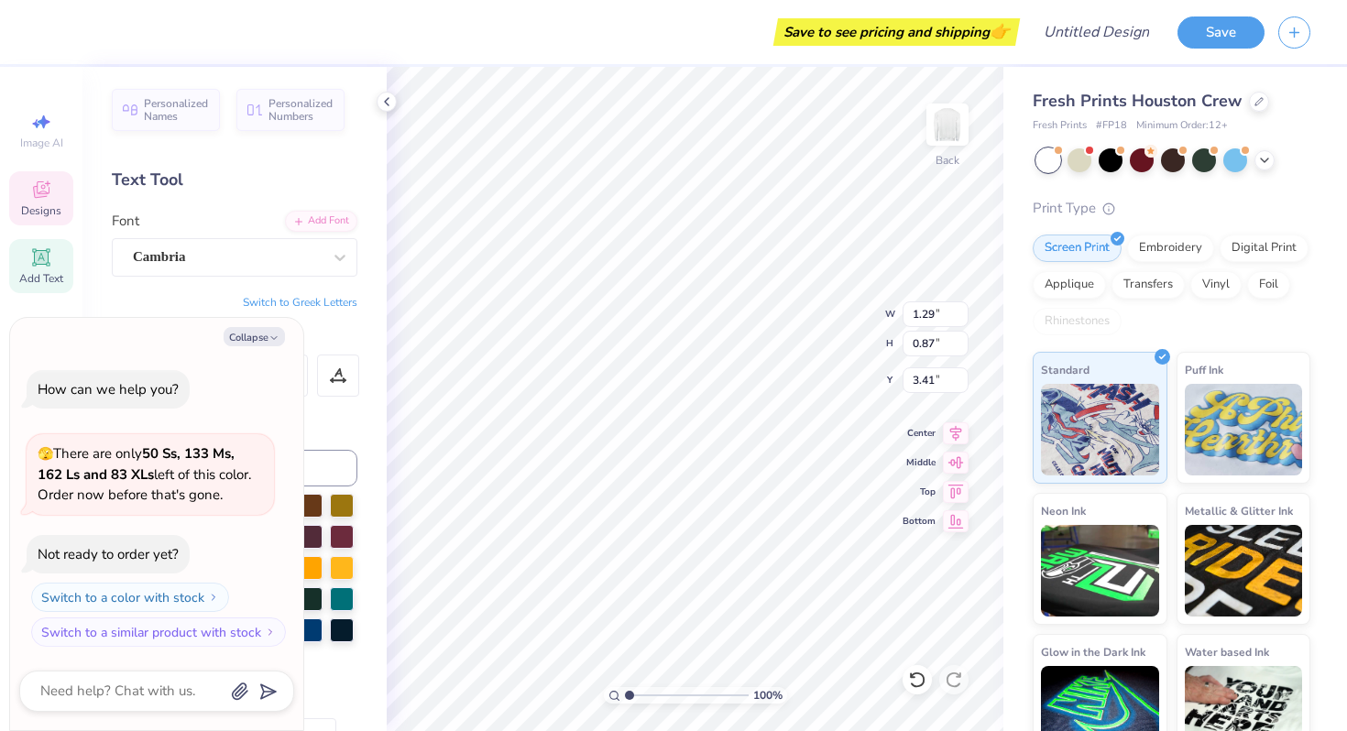
type textarea "x"
type textarea "PH"
type textarea "x"
type textarea "PHI"
type textarea "x"
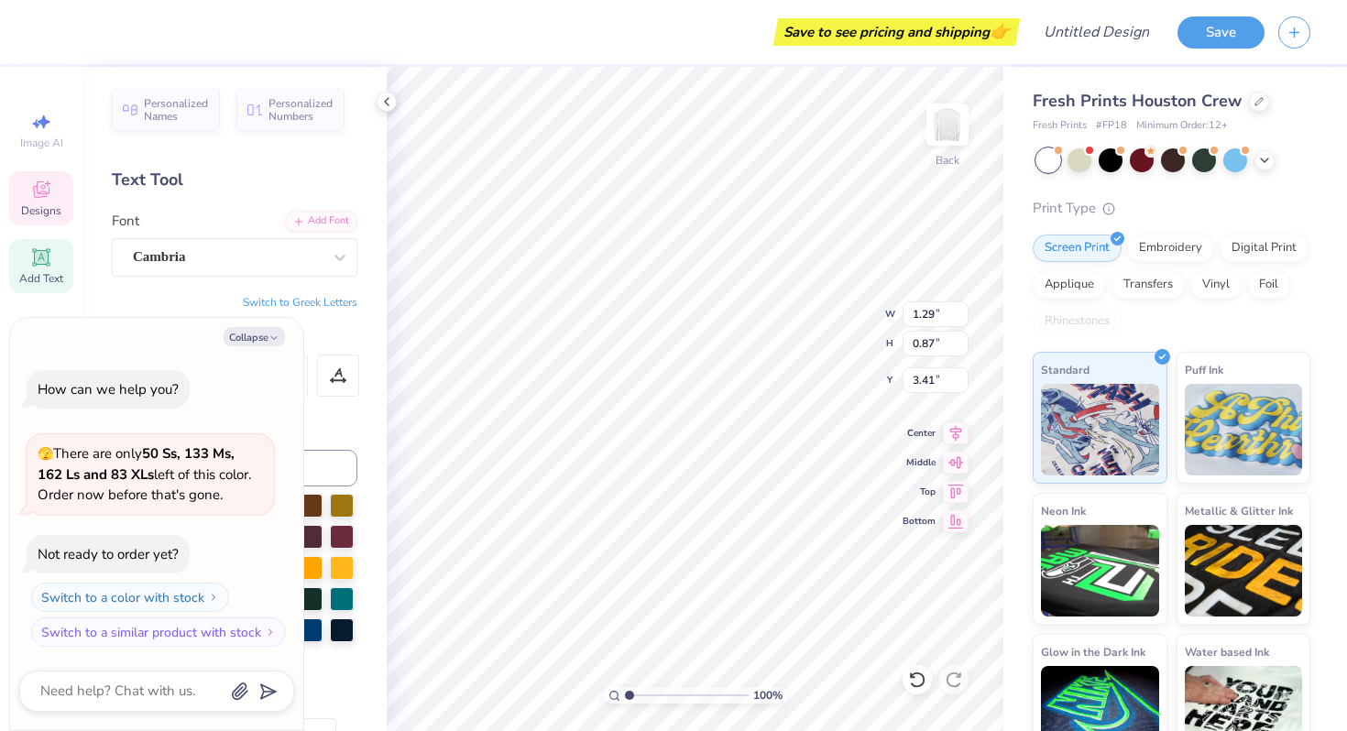
type textarea "PHId"
type textarea "x"
type textarea "PHIde"
type textarea "x"
type textarea "PHId"
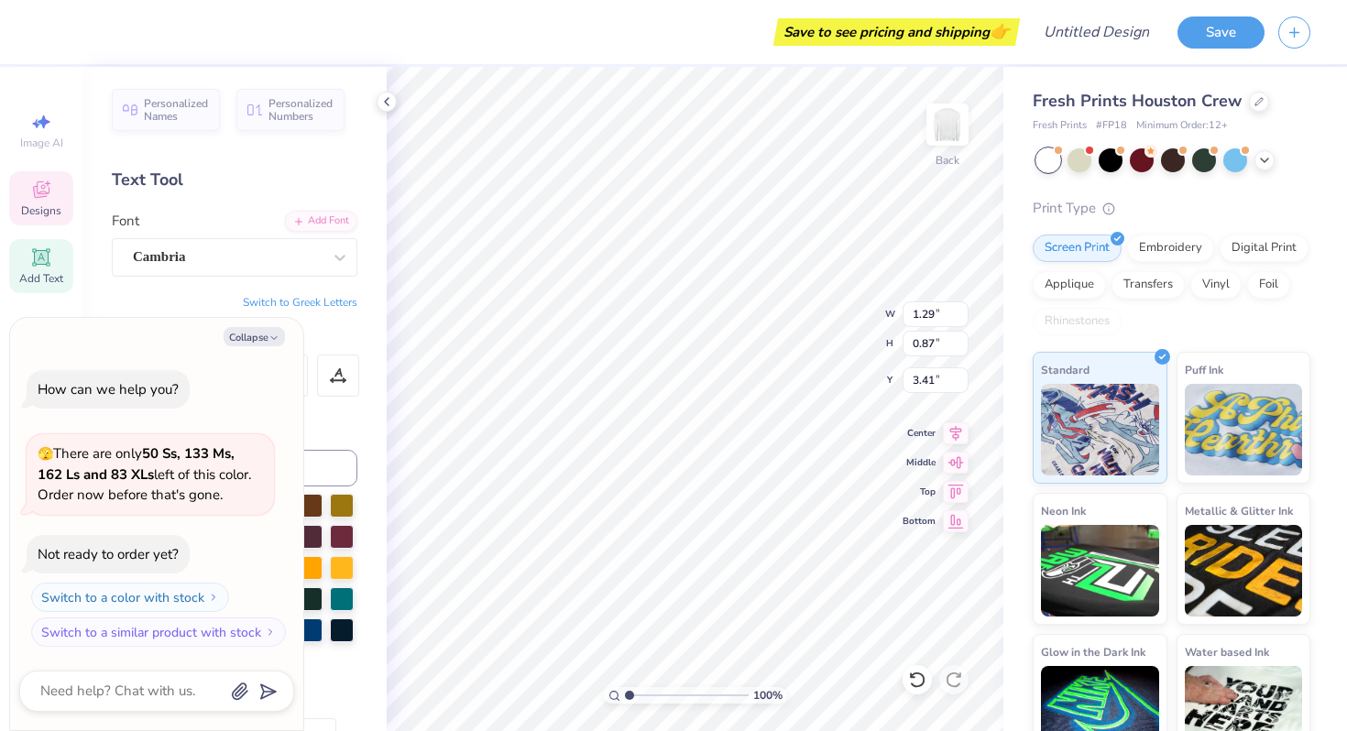
type textarea "x"
type textarea "PHI"
type textarea "x"
type textarea "PHID"
type textarea "x"
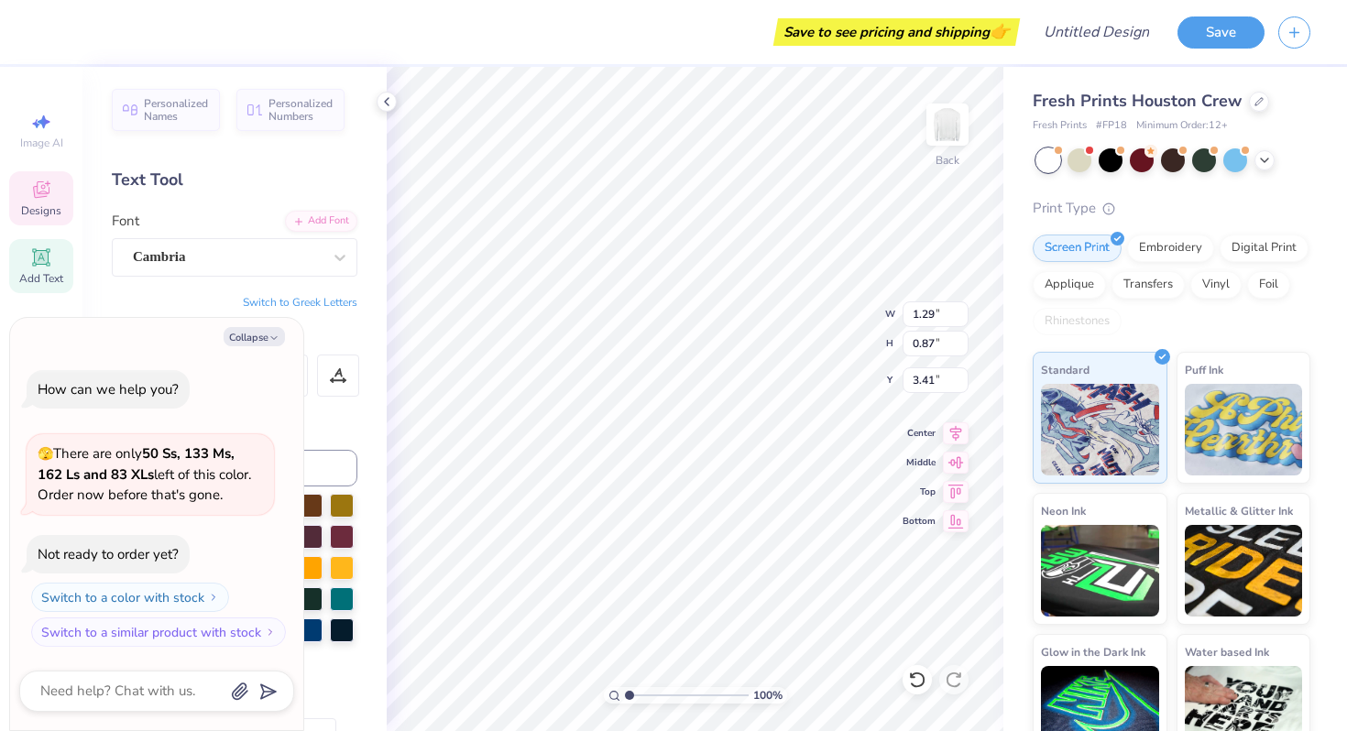
scroll to position [0, 1]
type textarea "PHIDE"
click at [275, 333] on icon "button" at bounding box center [274, 338] width 11 height 11
type textarea "x"
type input "3.62"
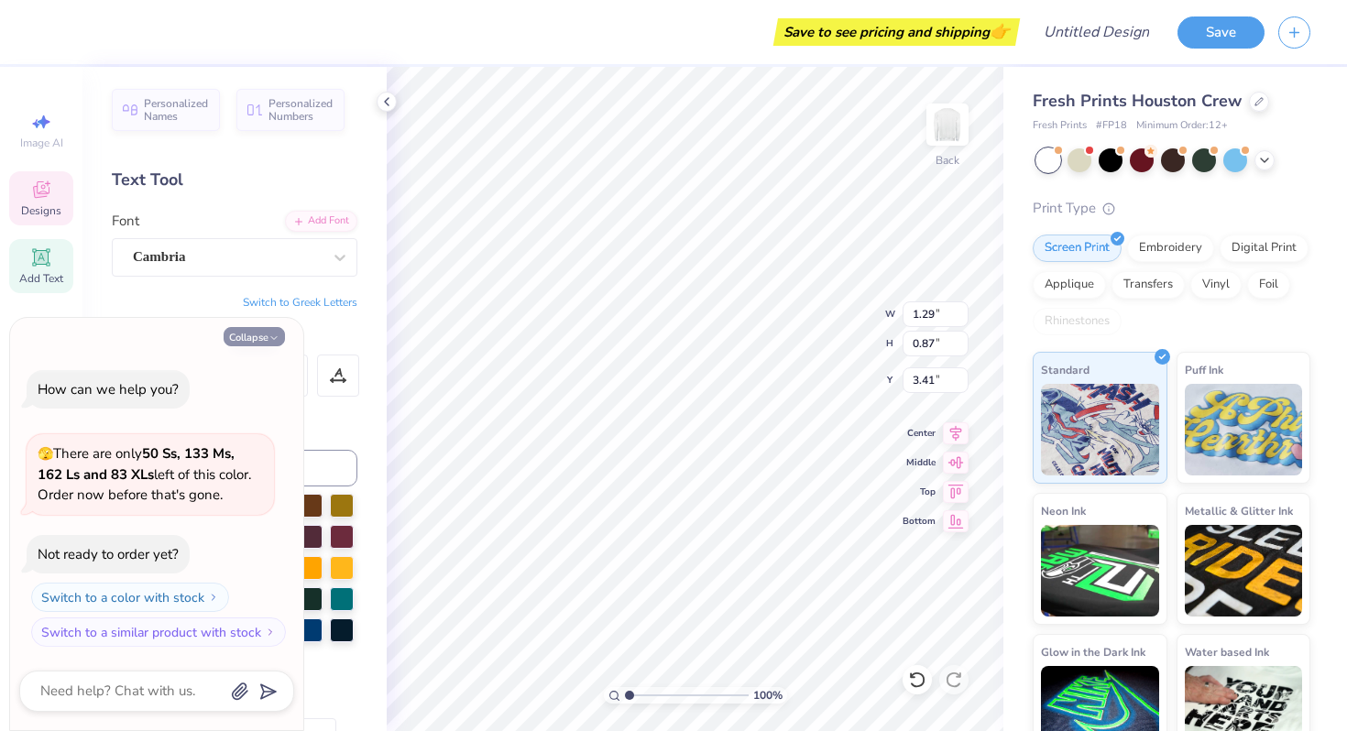
type input "0.84"
type input "3.49"
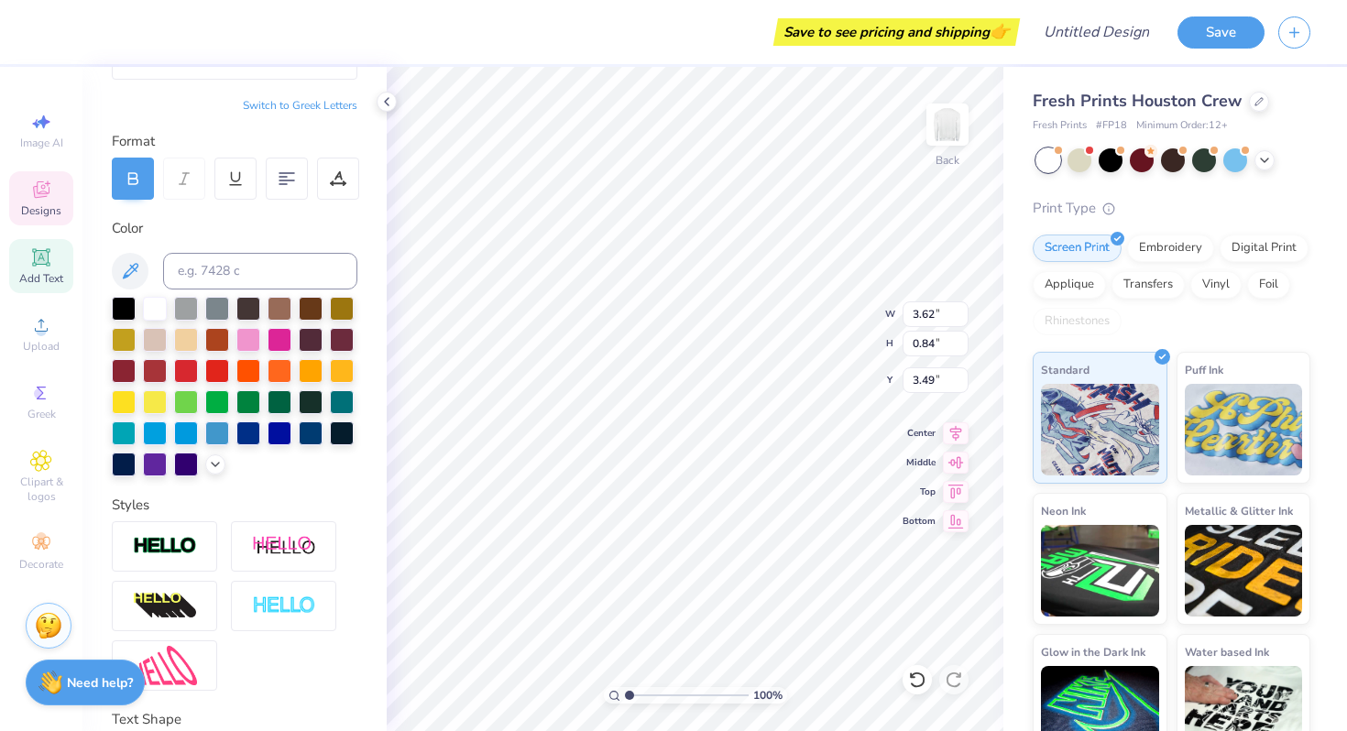
scroll to position [0, 0]
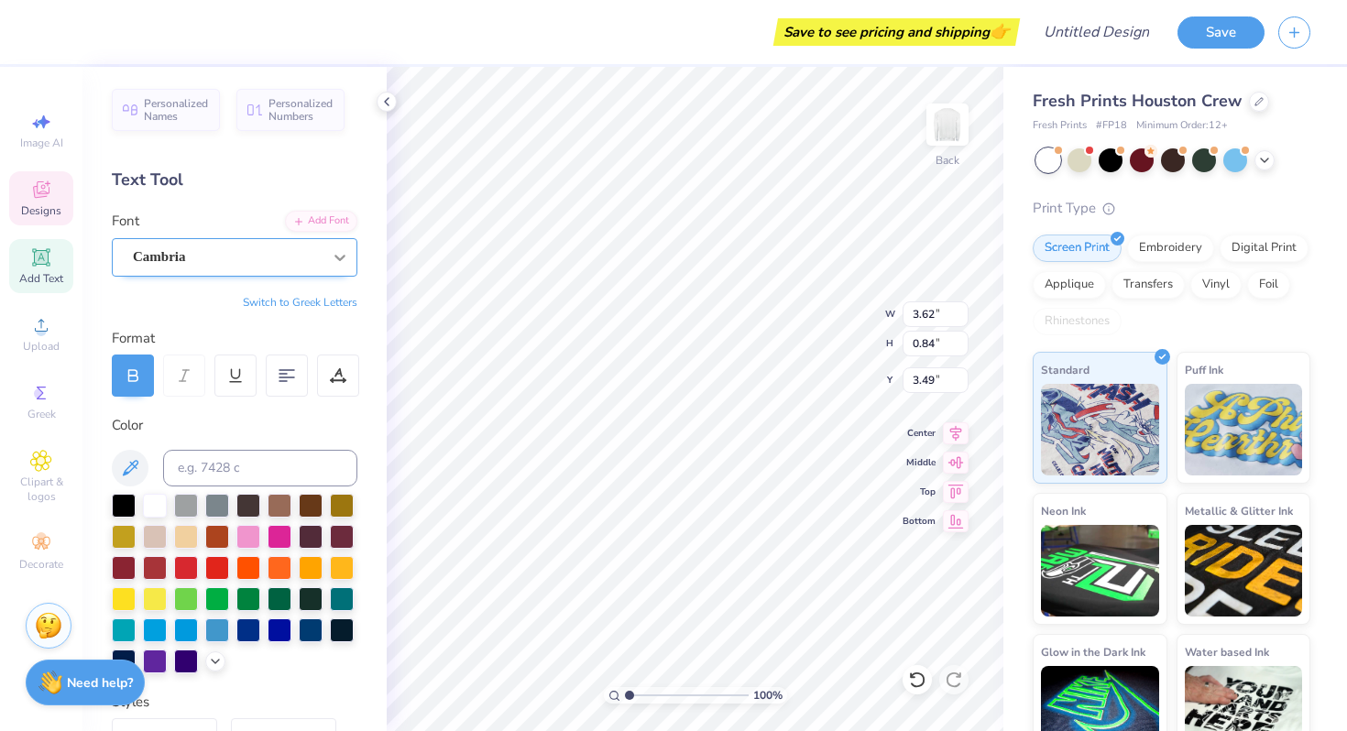
type input "2.52"
type input "0.58"
type input "3.55"
type textarea "S"
type textarea "p"
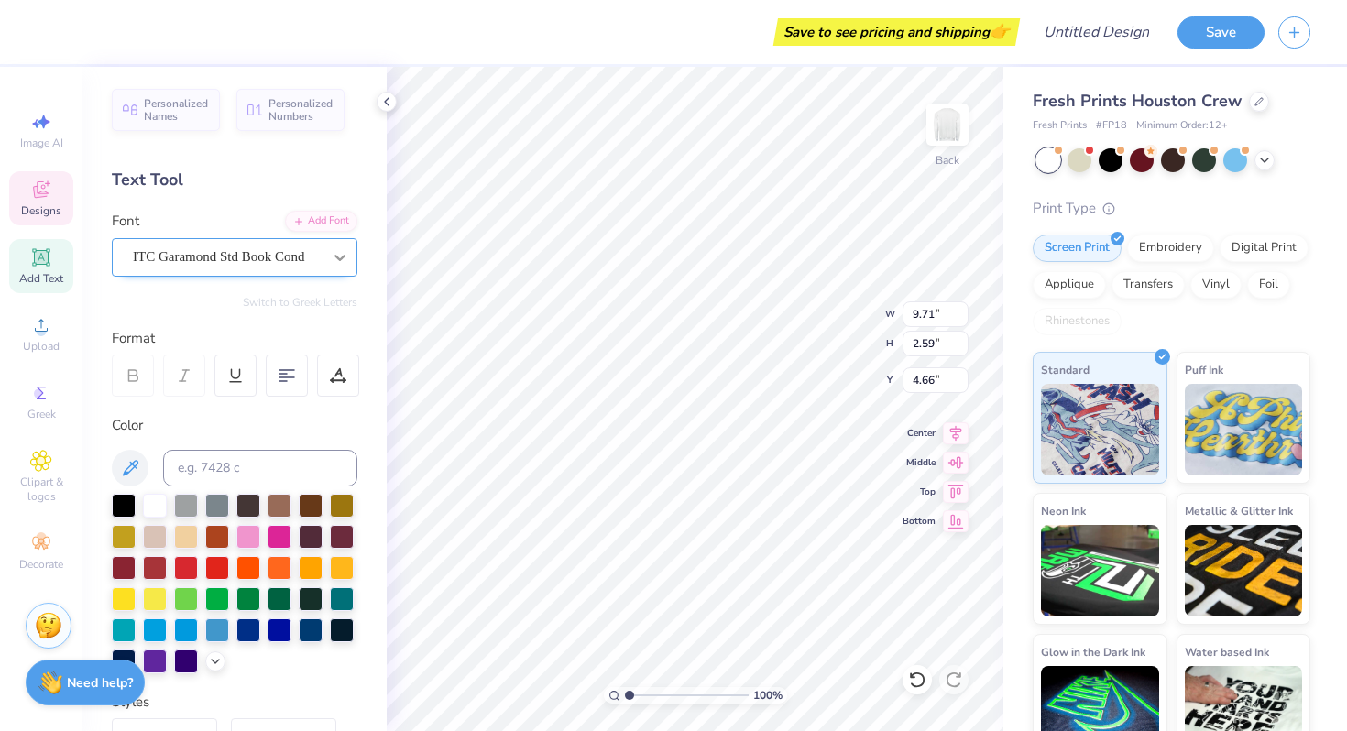
scroll to position [0, 6]
type textarea "PHI DELTA EPSILON"
type input "4.69"
type input "13.12"
type input "1.30"
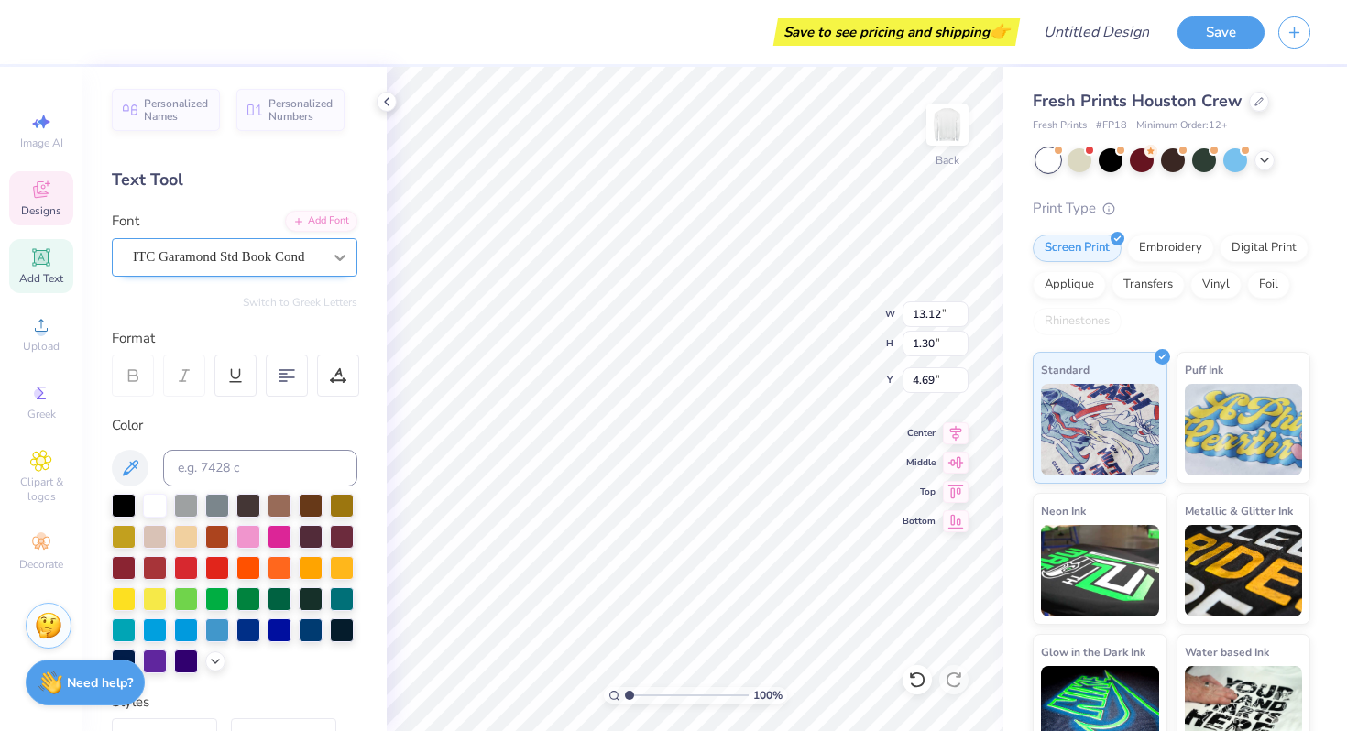
type input "11.87"
type input "1.18"
type input "6.26"
type input "1.10"
type input "6.26"
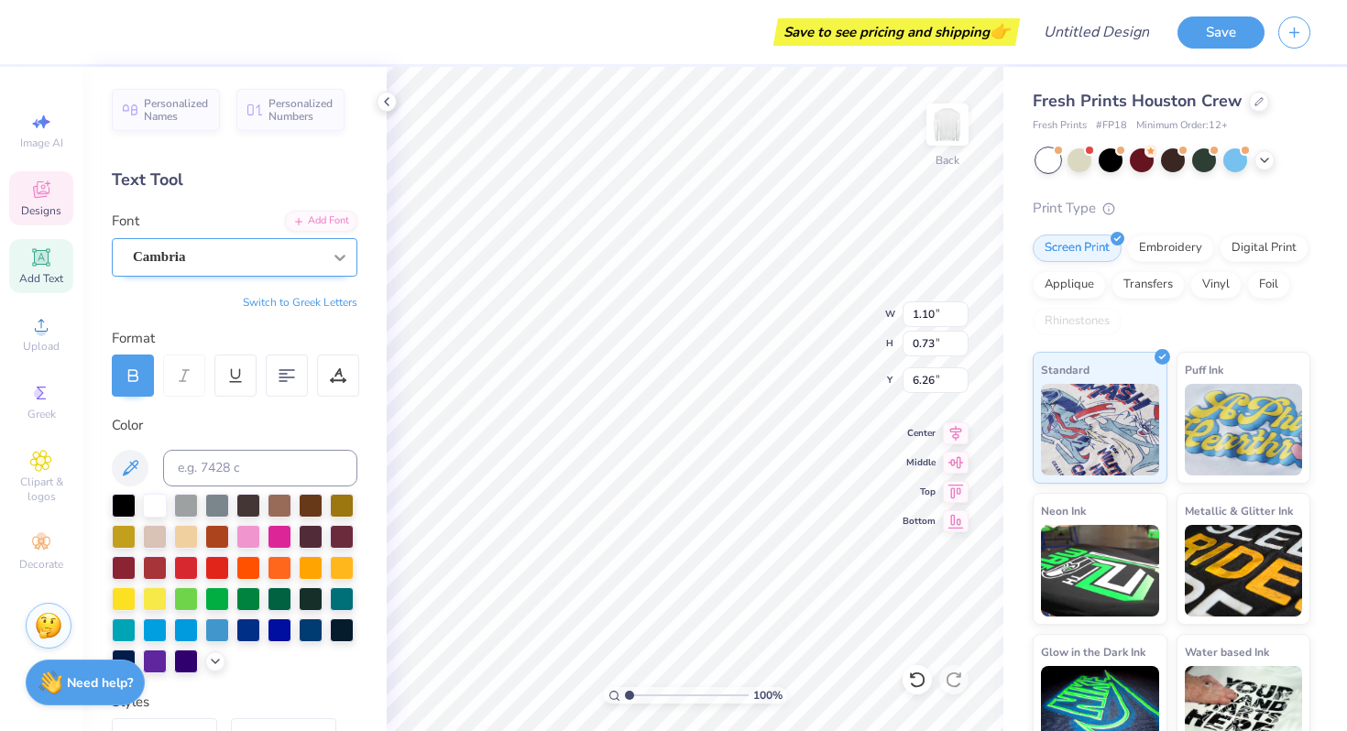
type textarea "25"
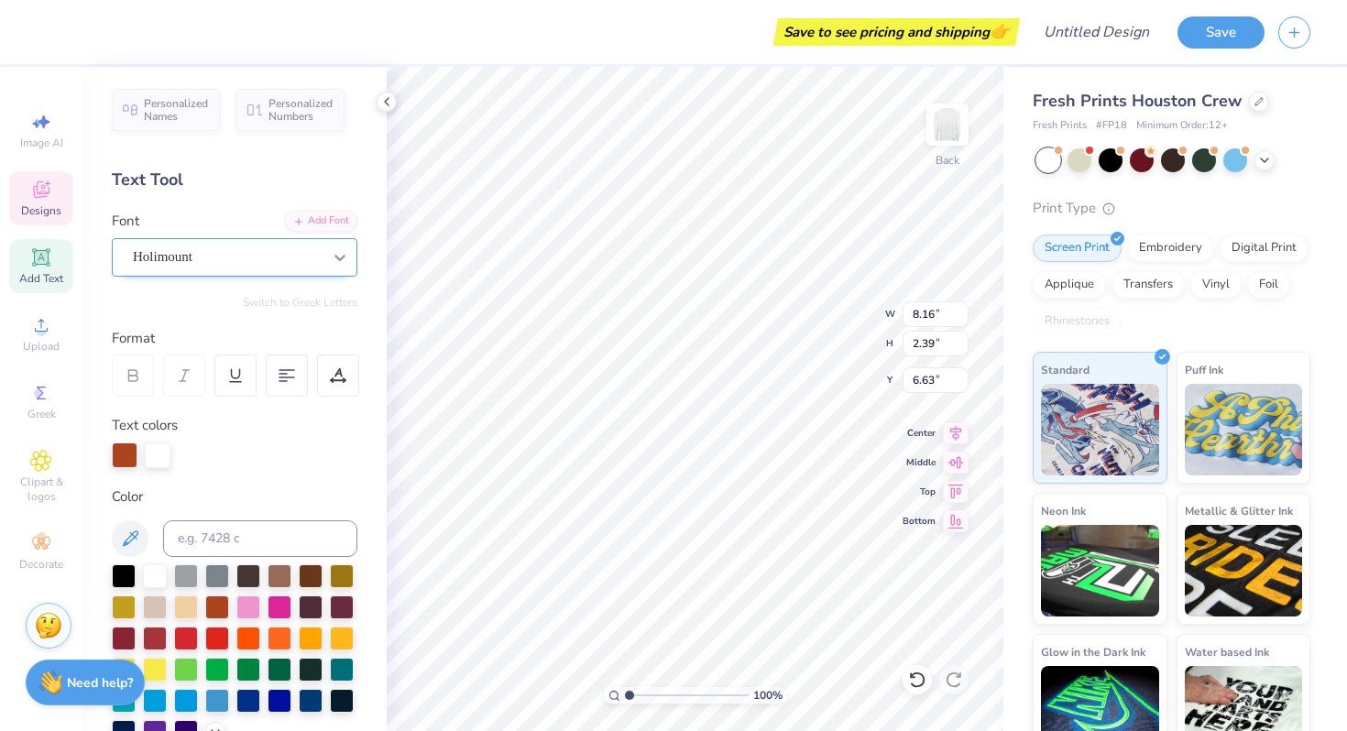
type input "5.84"
type input "5.48"
type input "11.87"
type input "1.18"
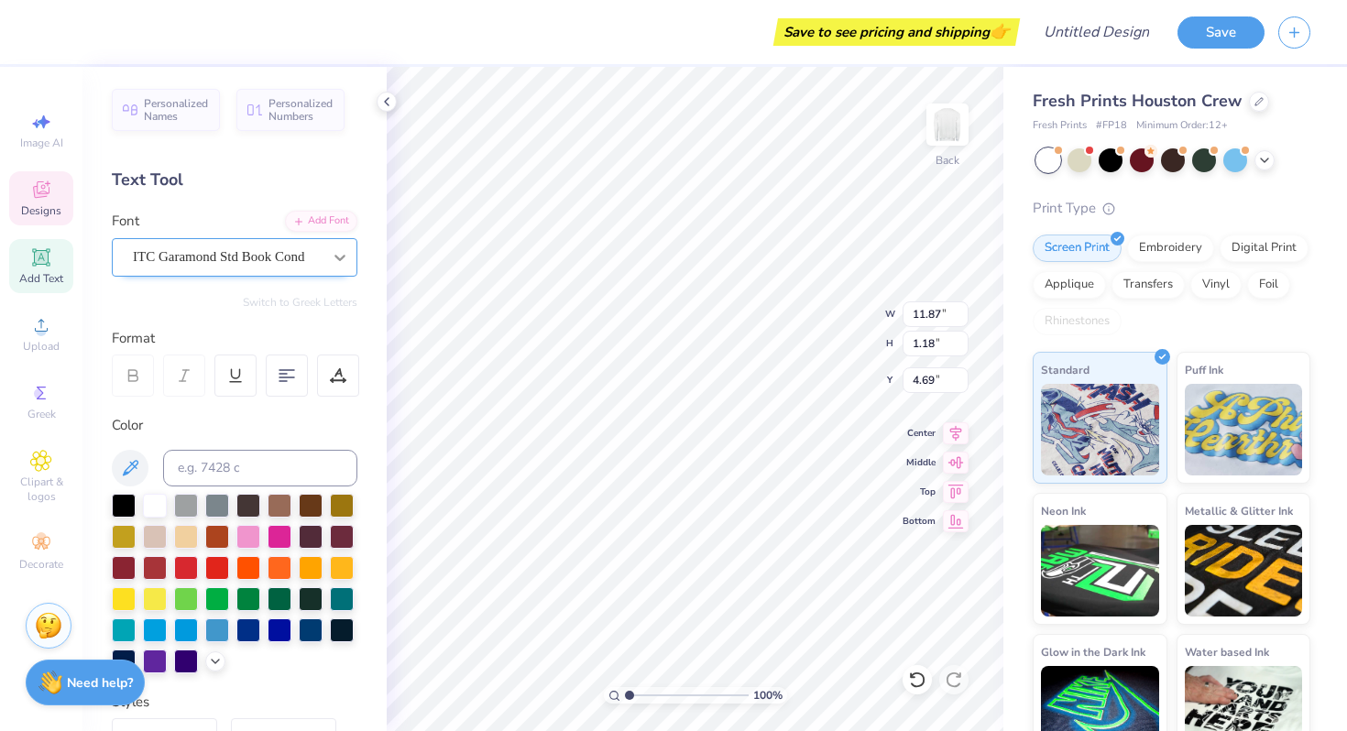
type input "4.89"
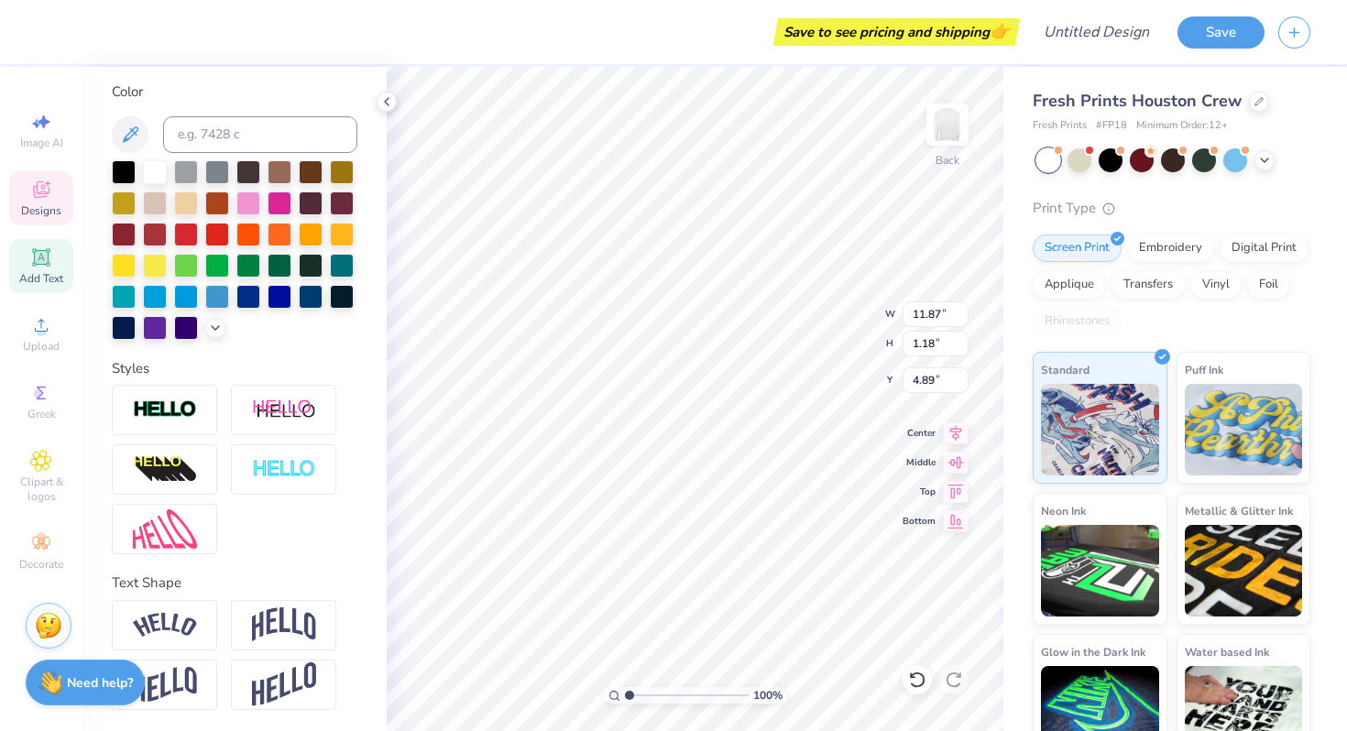
scroll to position [0, 0]
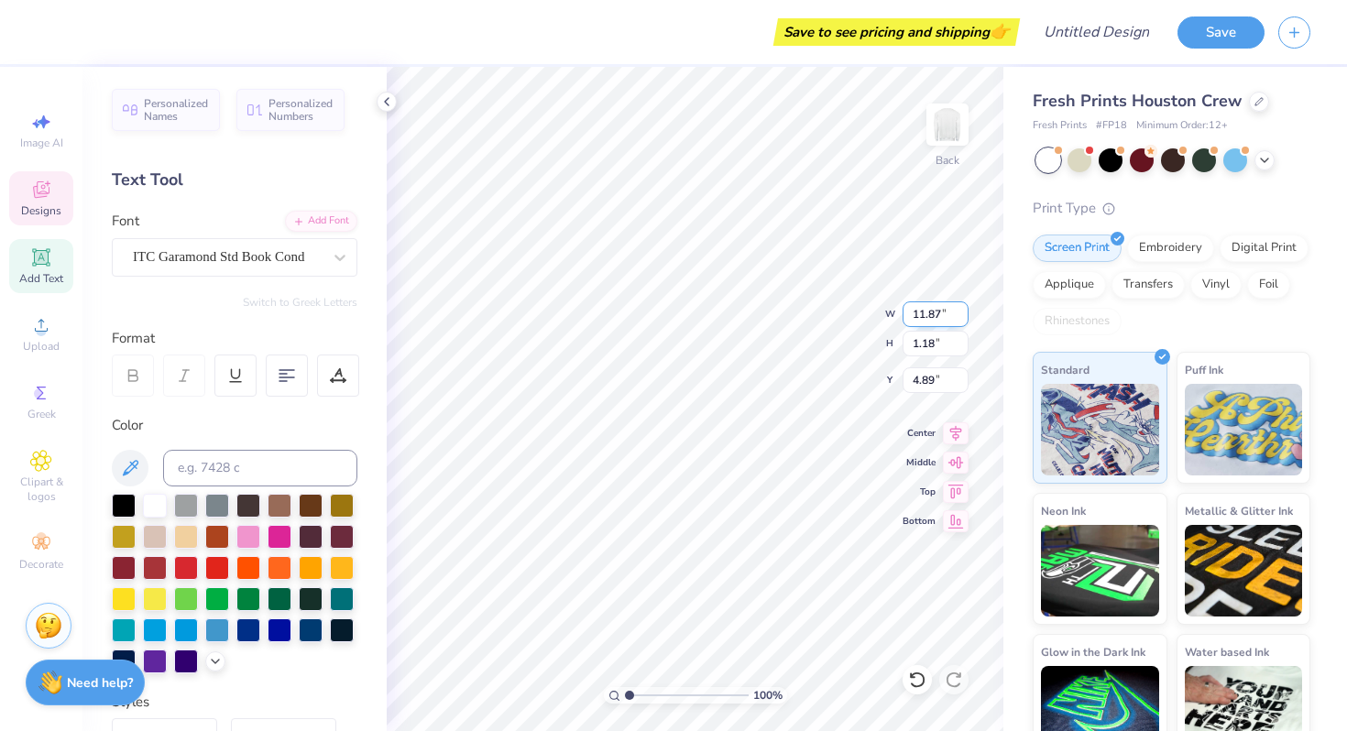
type input "8.16"
type input "2.39"
type input "5.48"
type input "4.57"
type input "5.95"
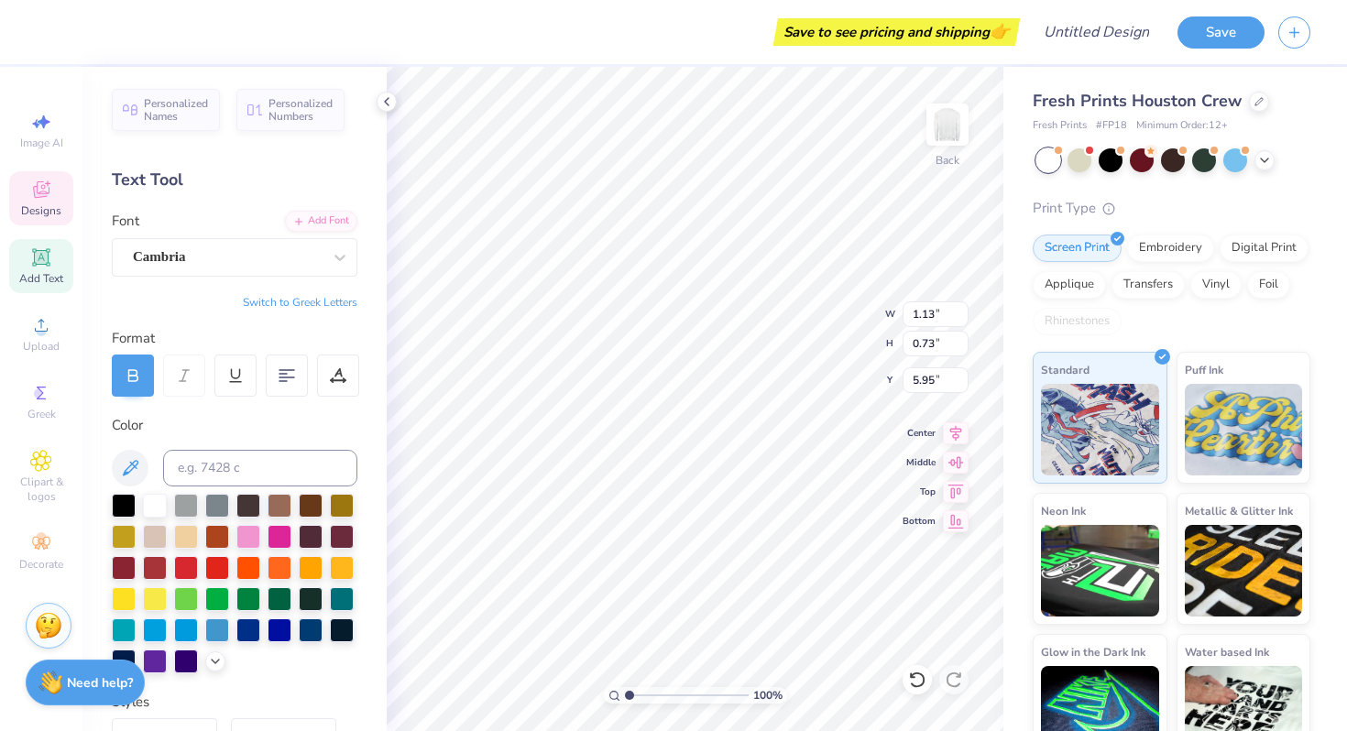
type input "1.10"
type input "5.95"
click at [803, 326] on div "100 % Back W 1.10 1.10 " H 0.73 0.73 " Y 5.95 5.95 " Center Middle Top Bottom" at bounding box center [695, 399] width 617 height 664
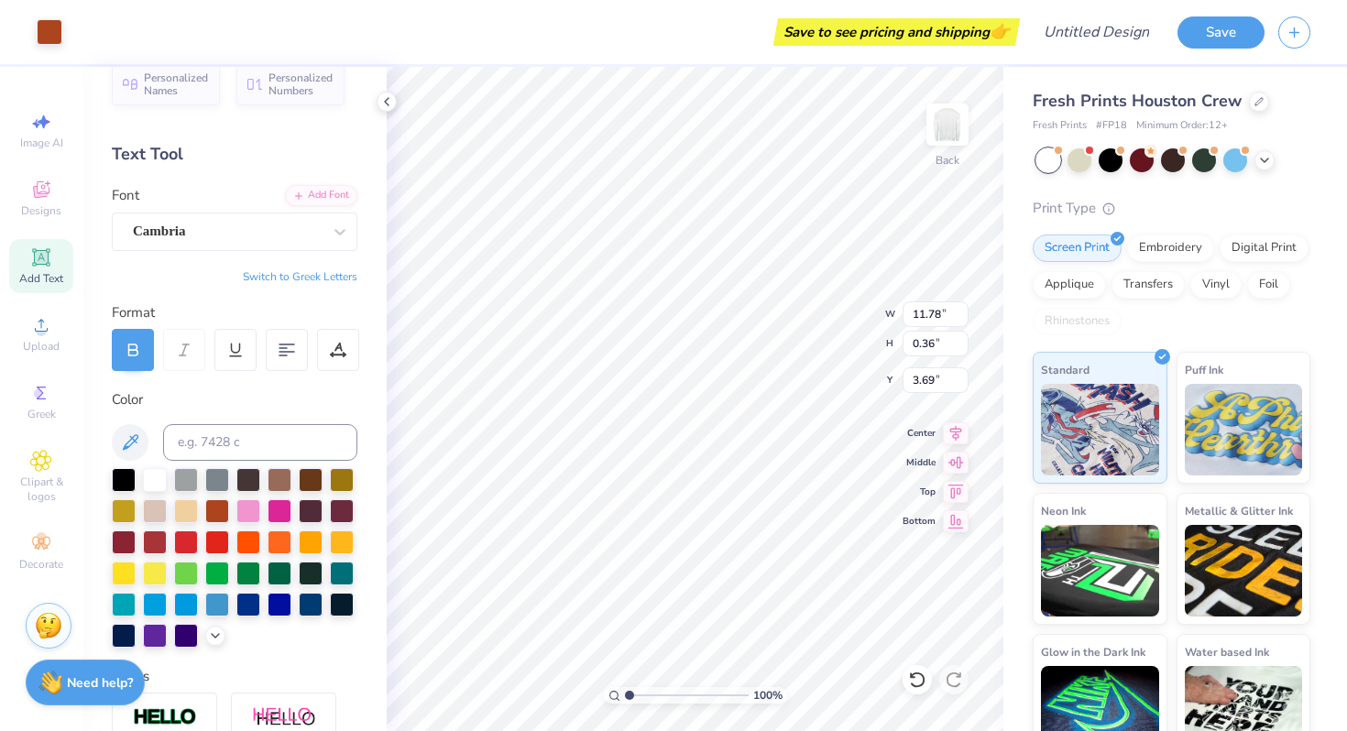
scroll to position [28, 0]
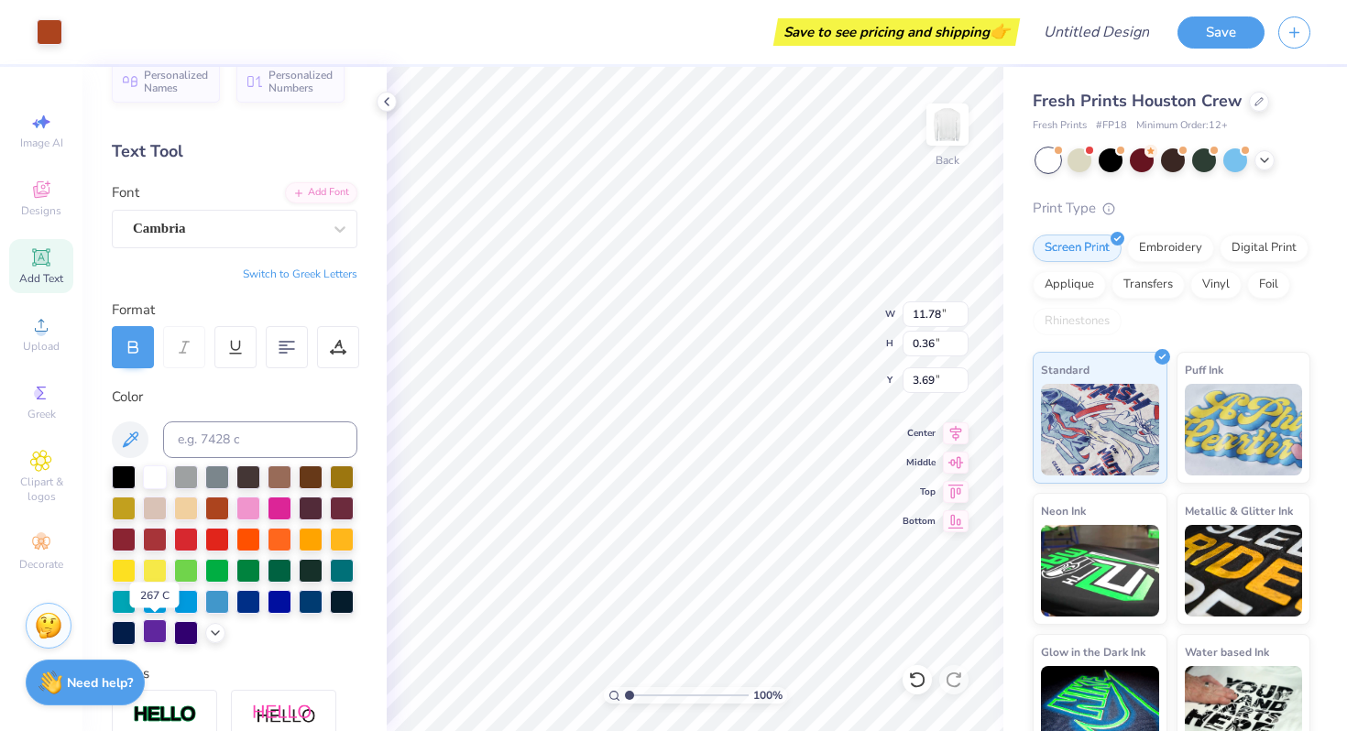
click at [159, 632] on div at bounding box center [155, 632] width 24 height 24
click at [154, 634] on div at bounding box center [155, 632] width 24 height 24
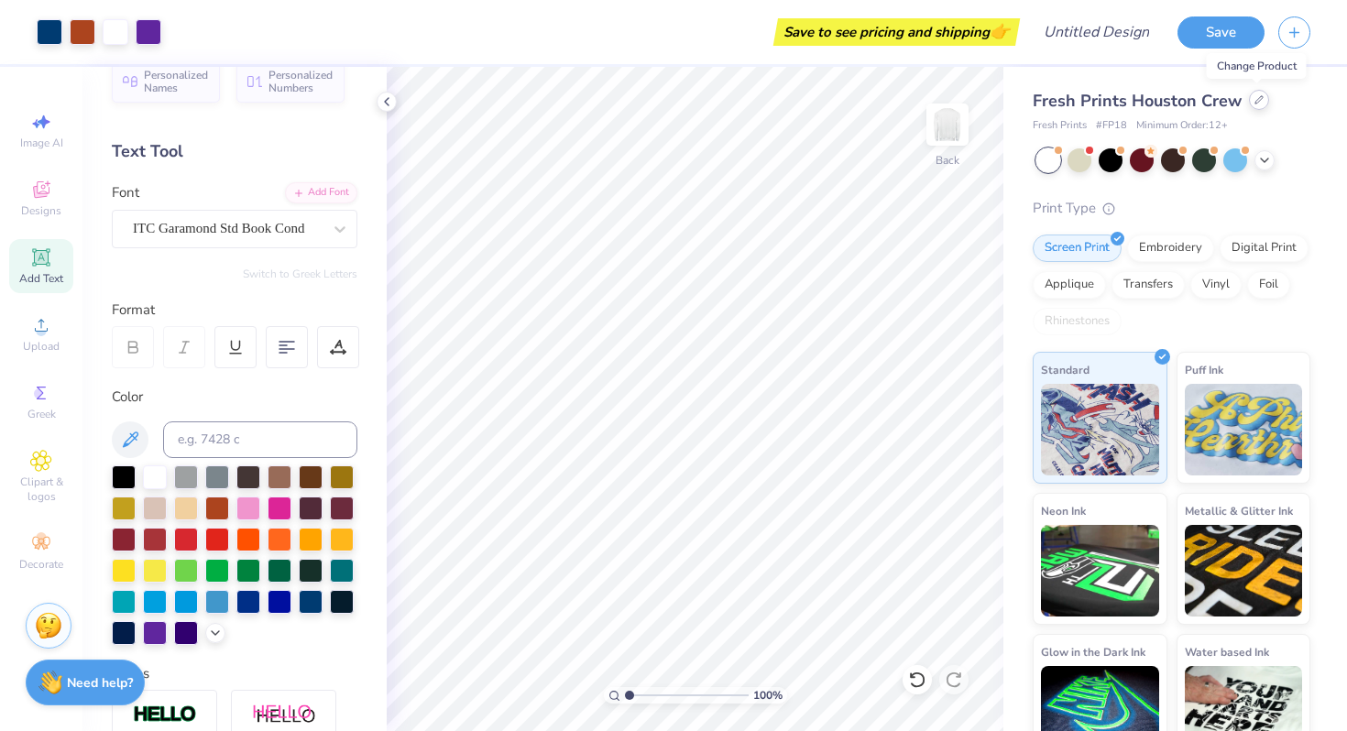
click at [1255, 97] on icon at bounding box center [1259, 99] width 9 height 9
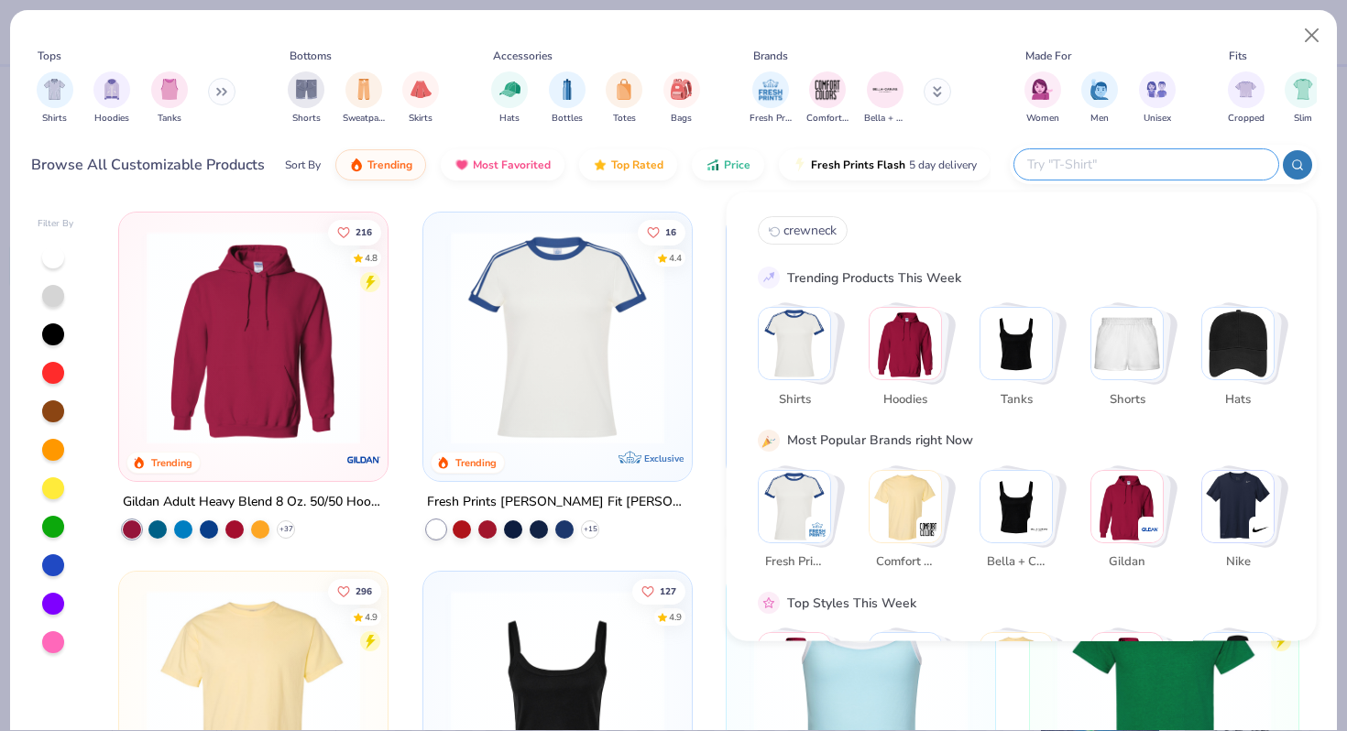
click at [1199, 170] on input "text" at bounding box center [1145, 164] width 240 height 21
type input "T-SHIRT"
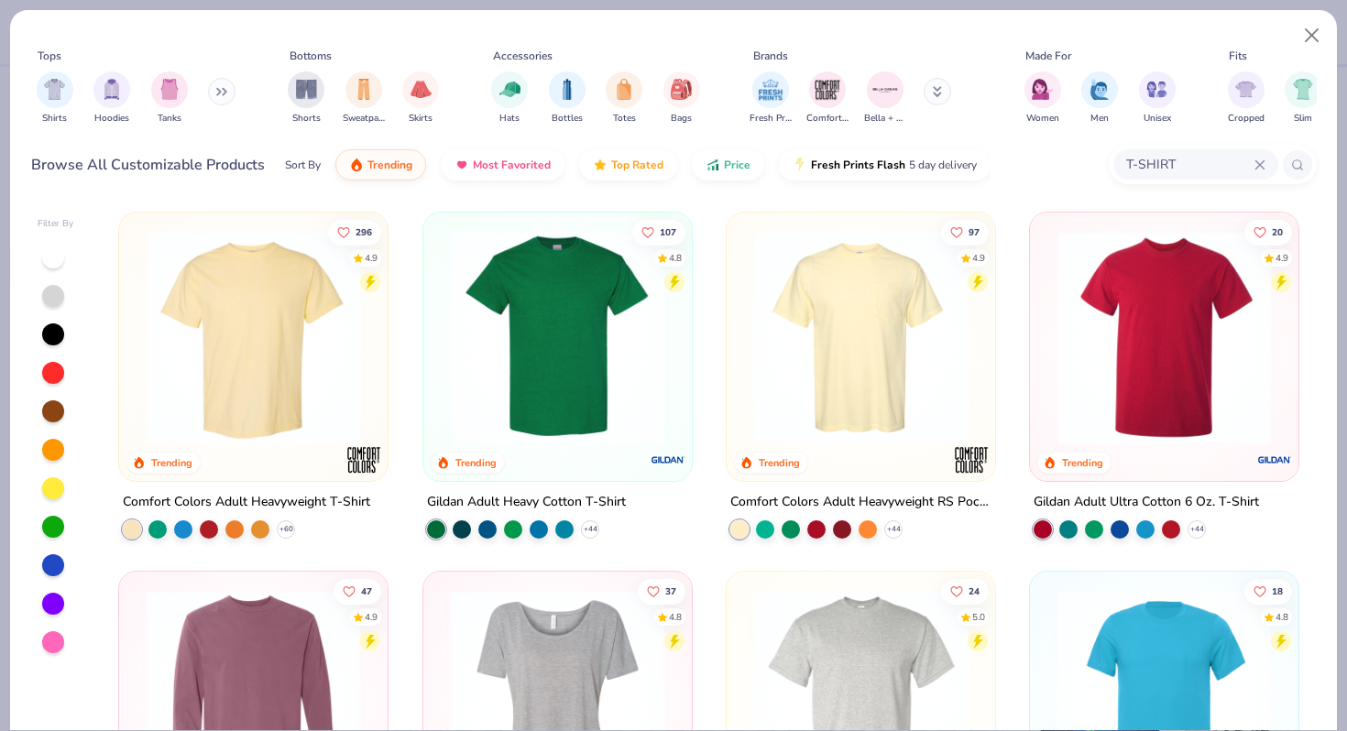
click at [316, 301] on img at bounding box center [253, 338] width 232 height 214
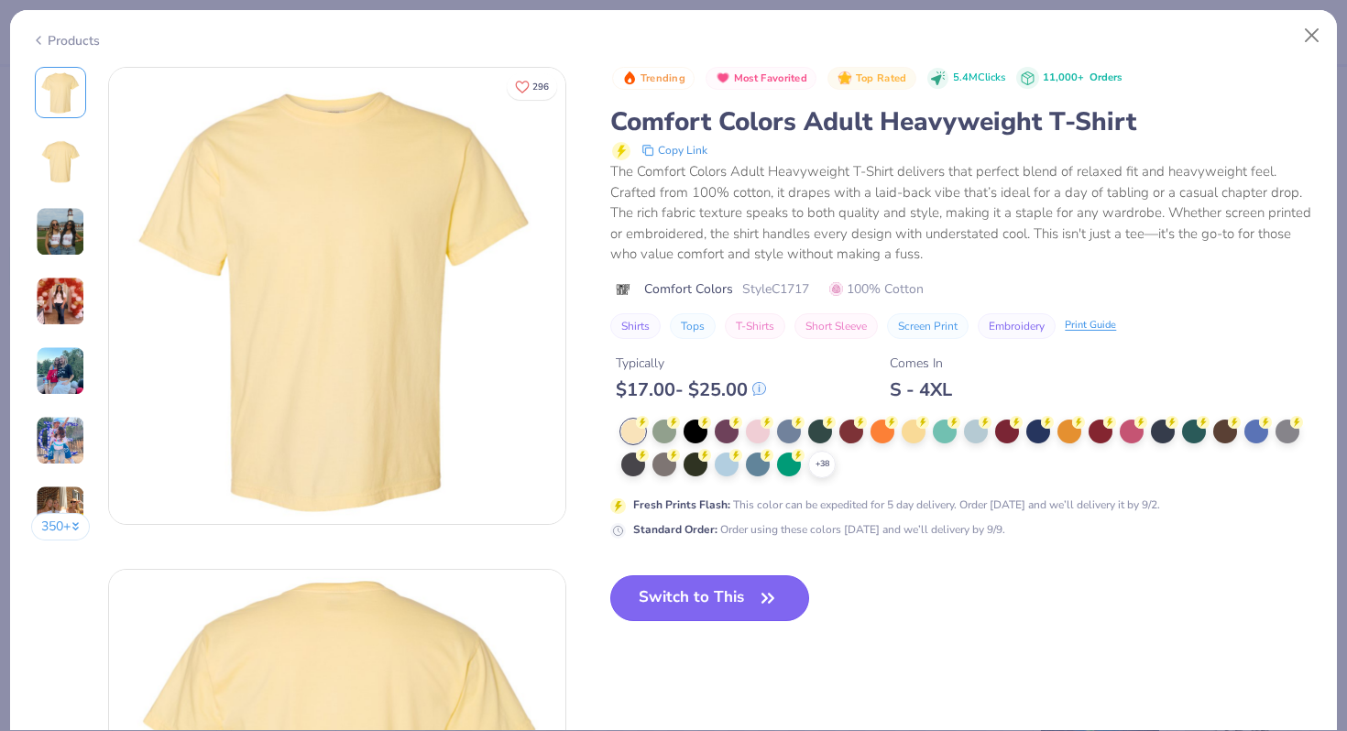
click at [720, 588] on button "Switch to This" at bounding box center [709, 599] width 199 height 46
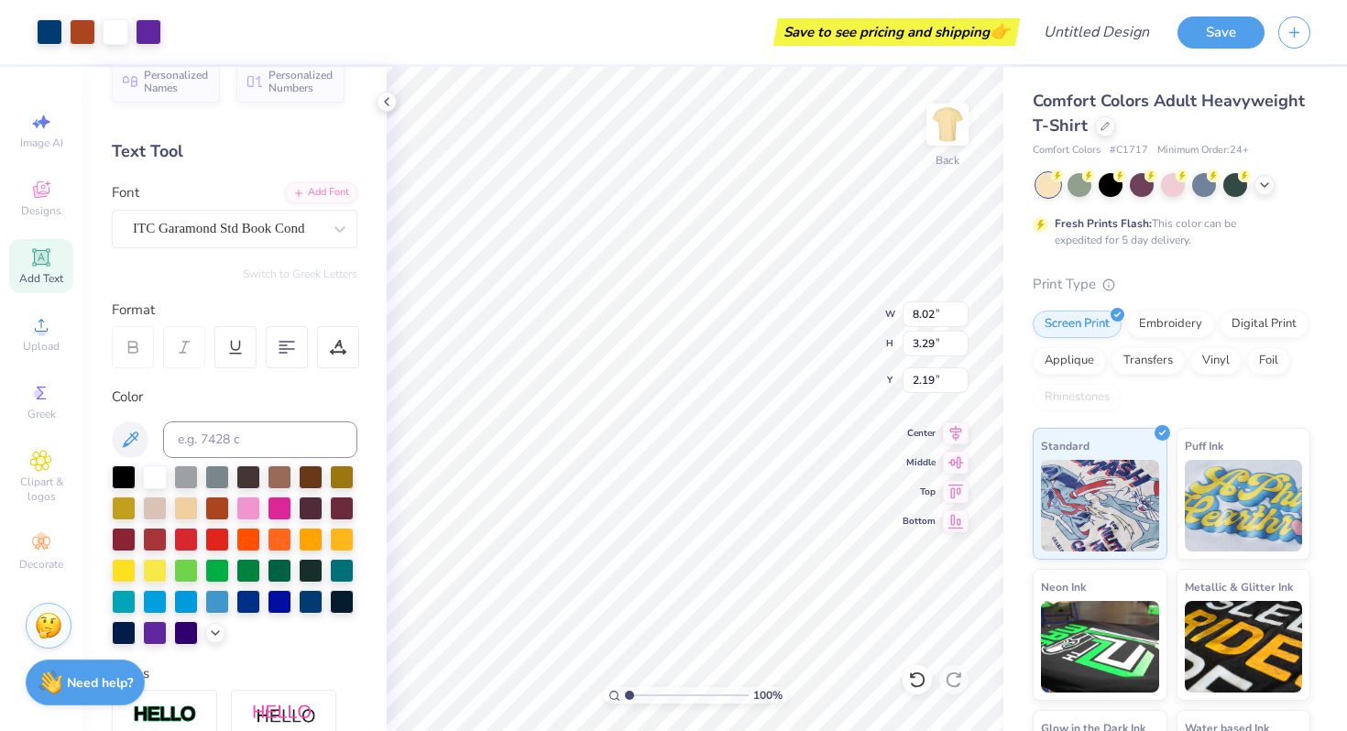
type input "8.02"
type input "3.29"
type input "3.00"
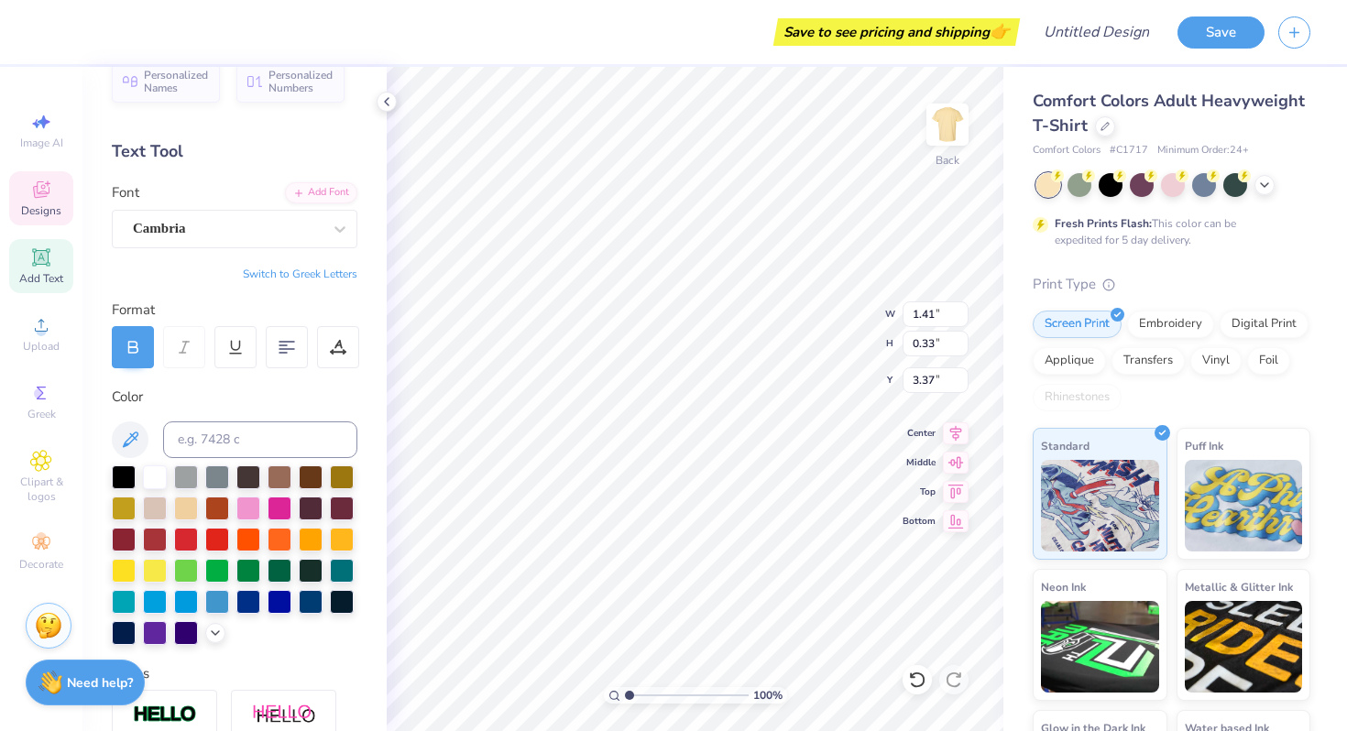
type input "1.41"
type input "0.33"
type input "2.02"
type input "1.14"
type input "3.00"
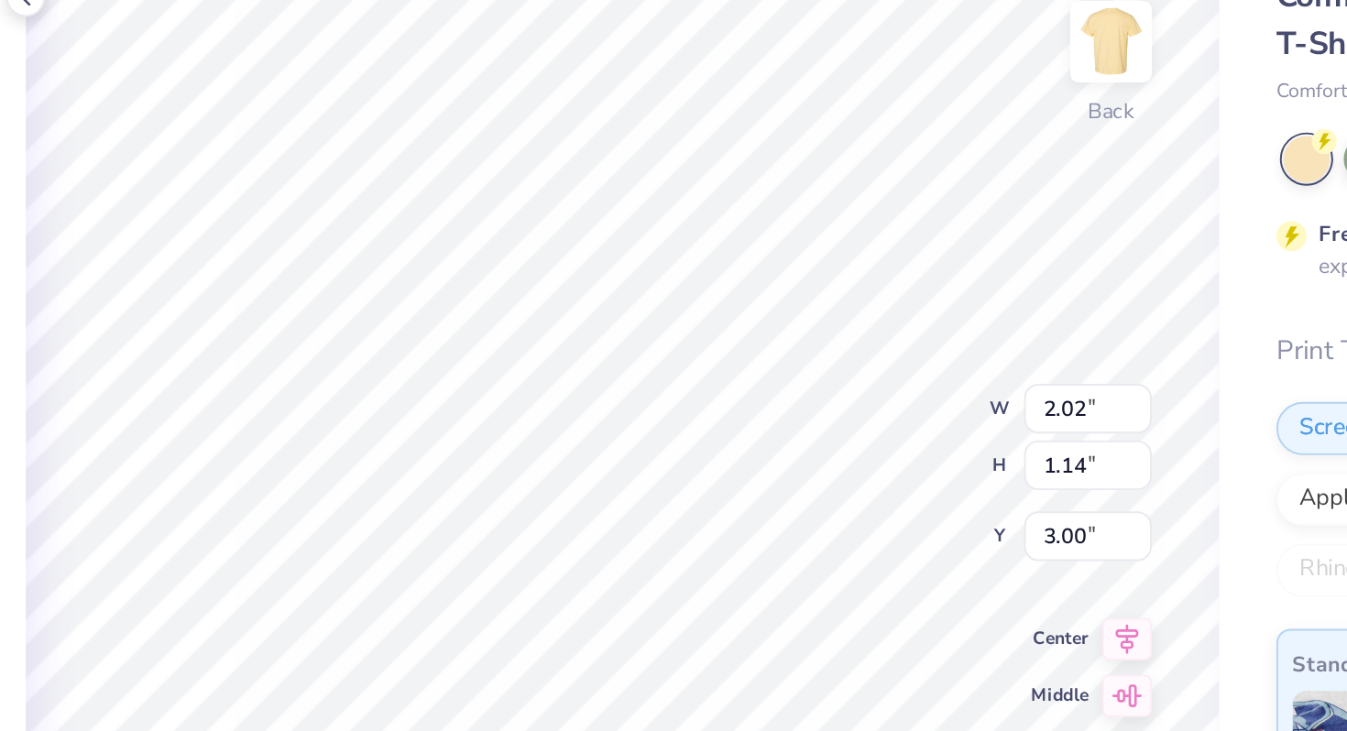
type input "1.41"
type input "0.33"
type input "3.41"
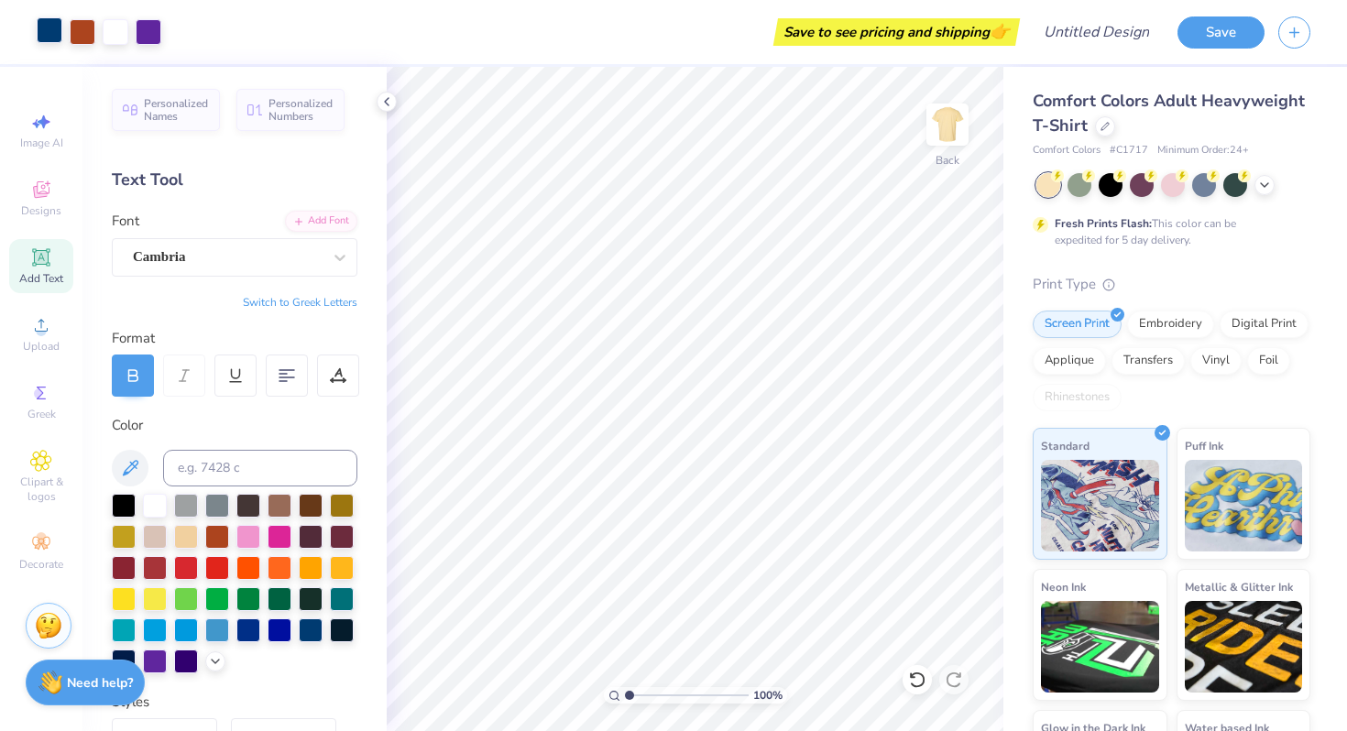
click at [51, 25] on div at bounding box center [50, 30] width 26 height 26
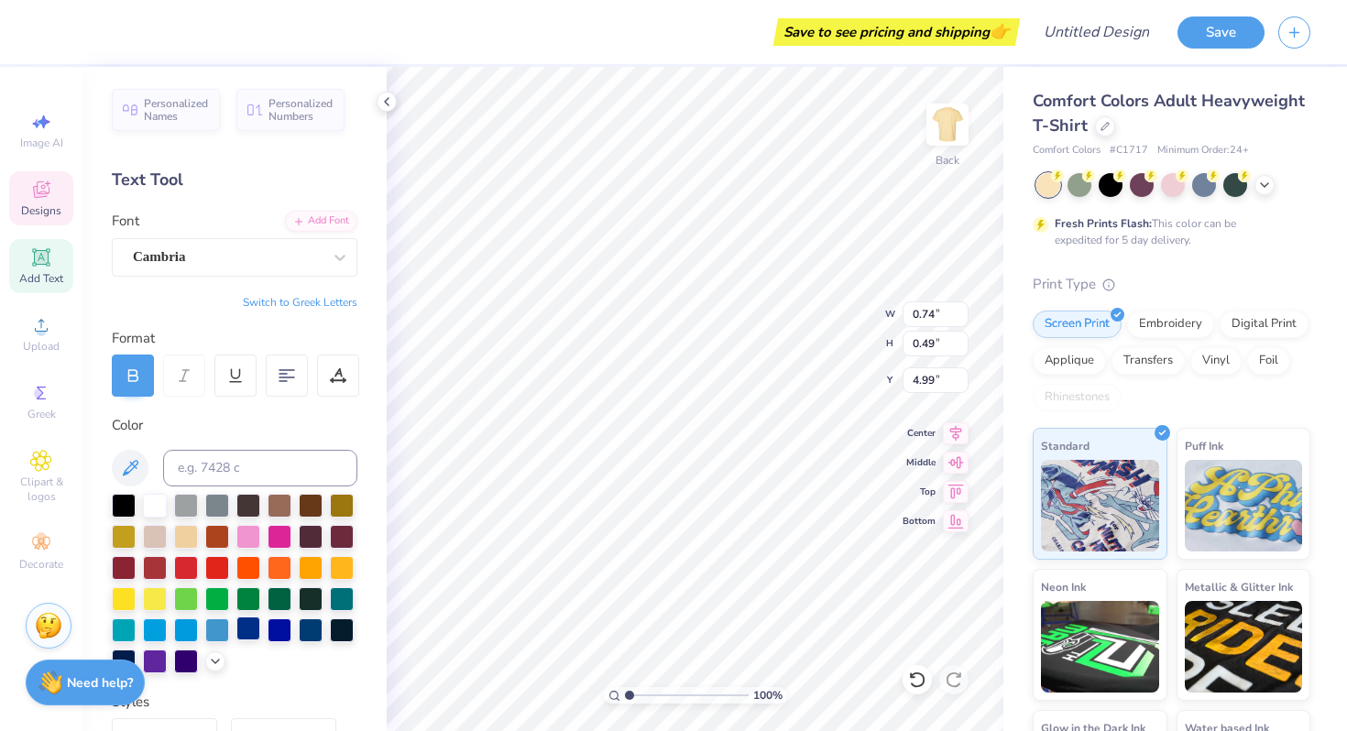
click at [252, 631] on div at bounding box center [248, 629] width 24 height 24
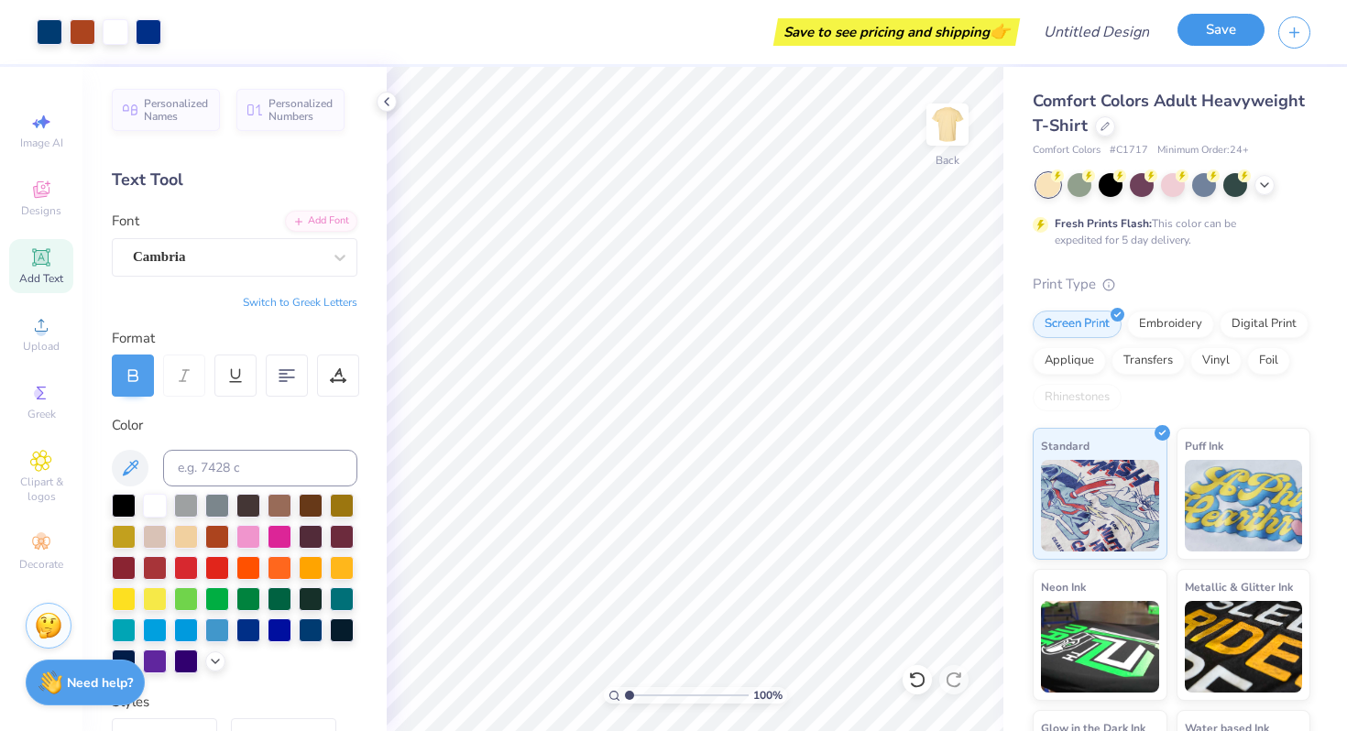
click at [1213, 28] on button "Save" at bounding box center [1221, 30] width 87 height 32
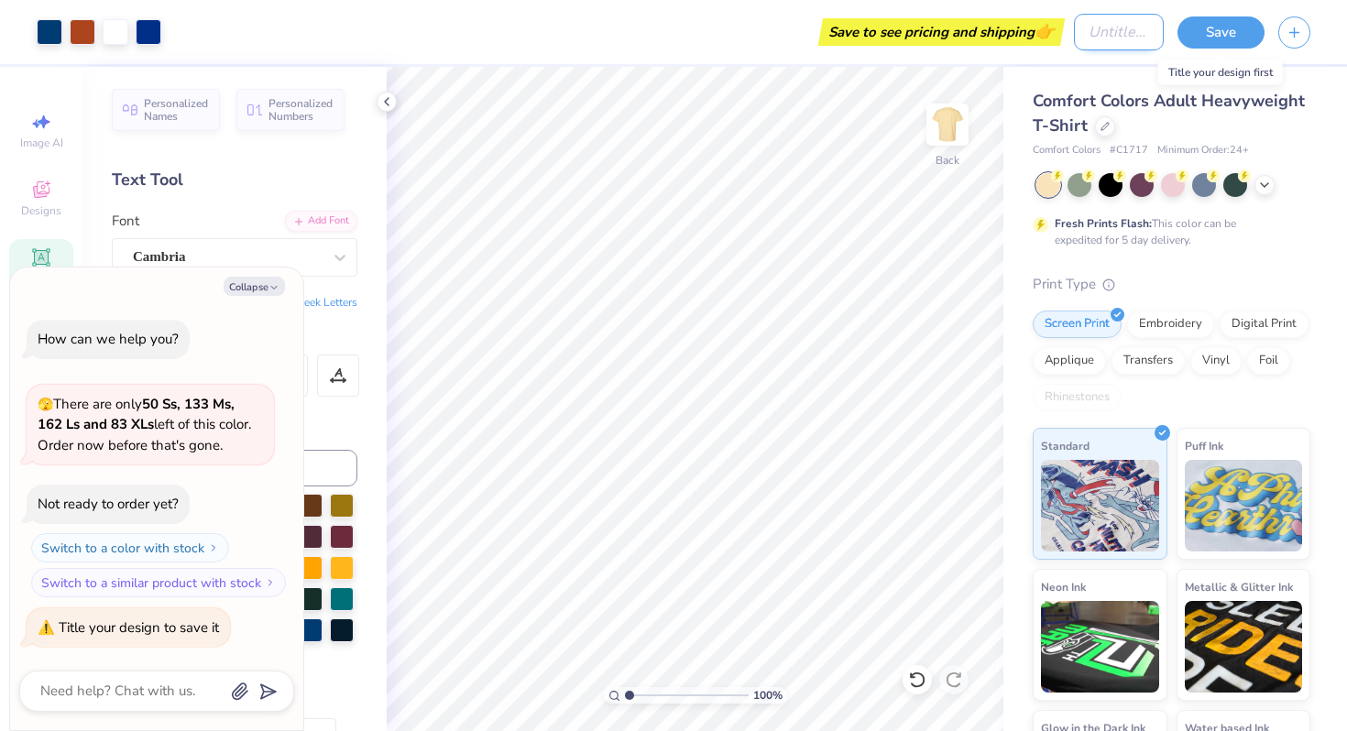
type textarea "x"
click at [1125, 32] on input "Design Title" at bounding box center [1119, 32] width 90 height 37
type input "R"
type textarea "x"
type input "RU"
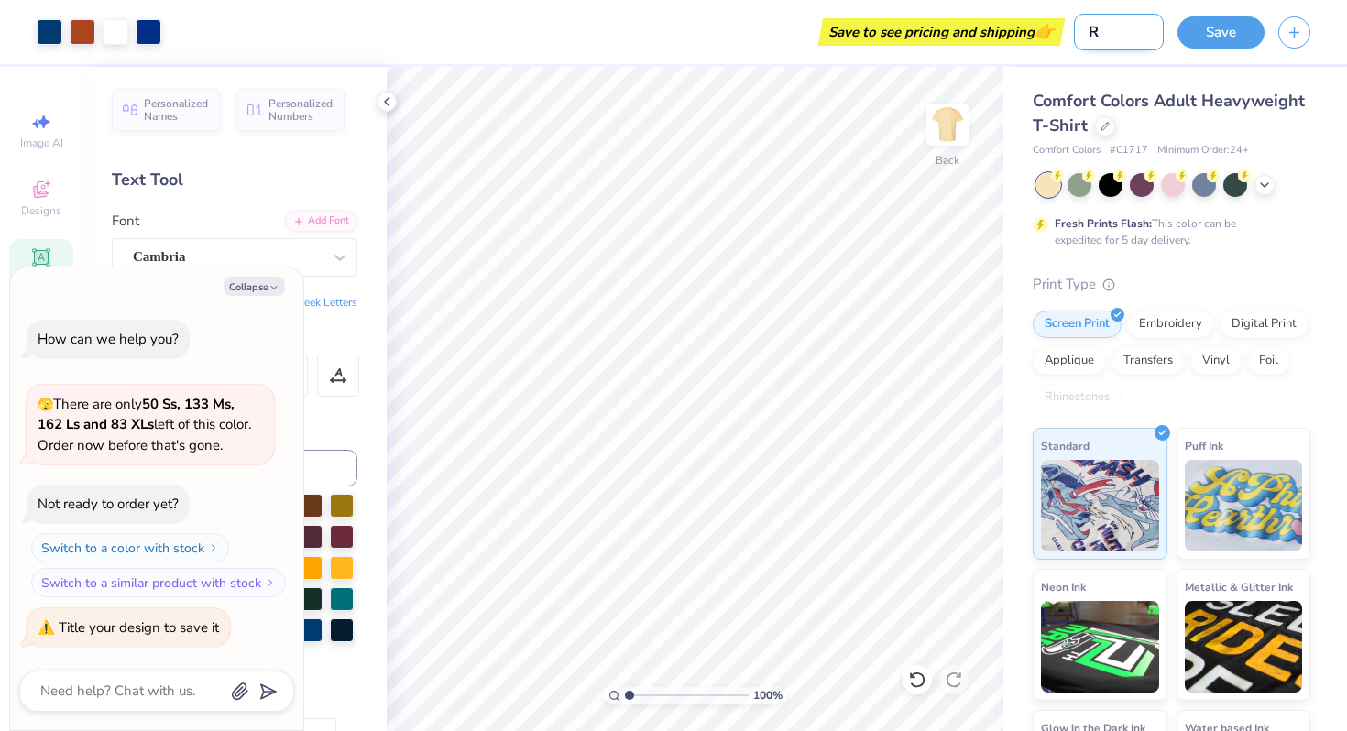
type textarea "x"
type input "RUS"
type textarea "x"
type input "RUSH"
type textarea "x"
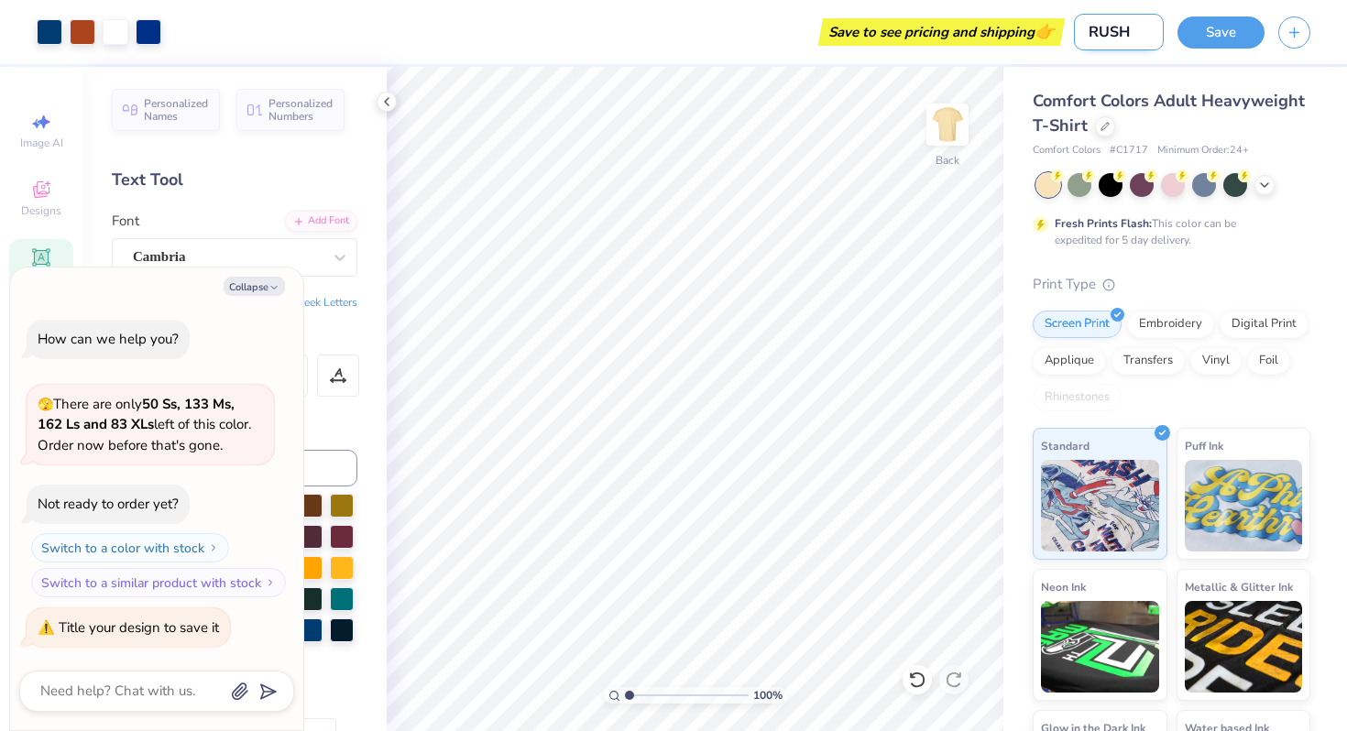
type input "RUSH"
type textarea "x"
type input "RUSH 2"
type textarea "x"
type input "RUSH 2"
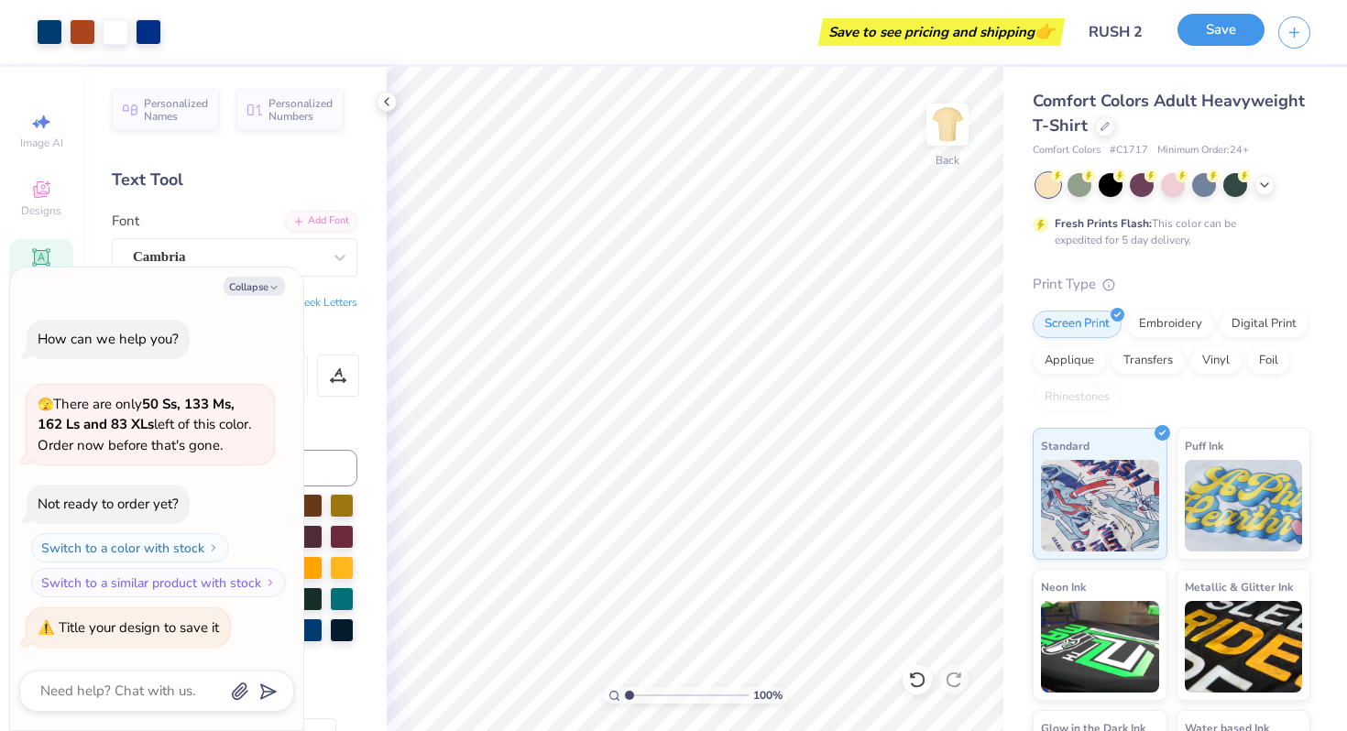
click at [1246, 26] on button "Save" at bounding box center [1221, 30] width 87 height 32
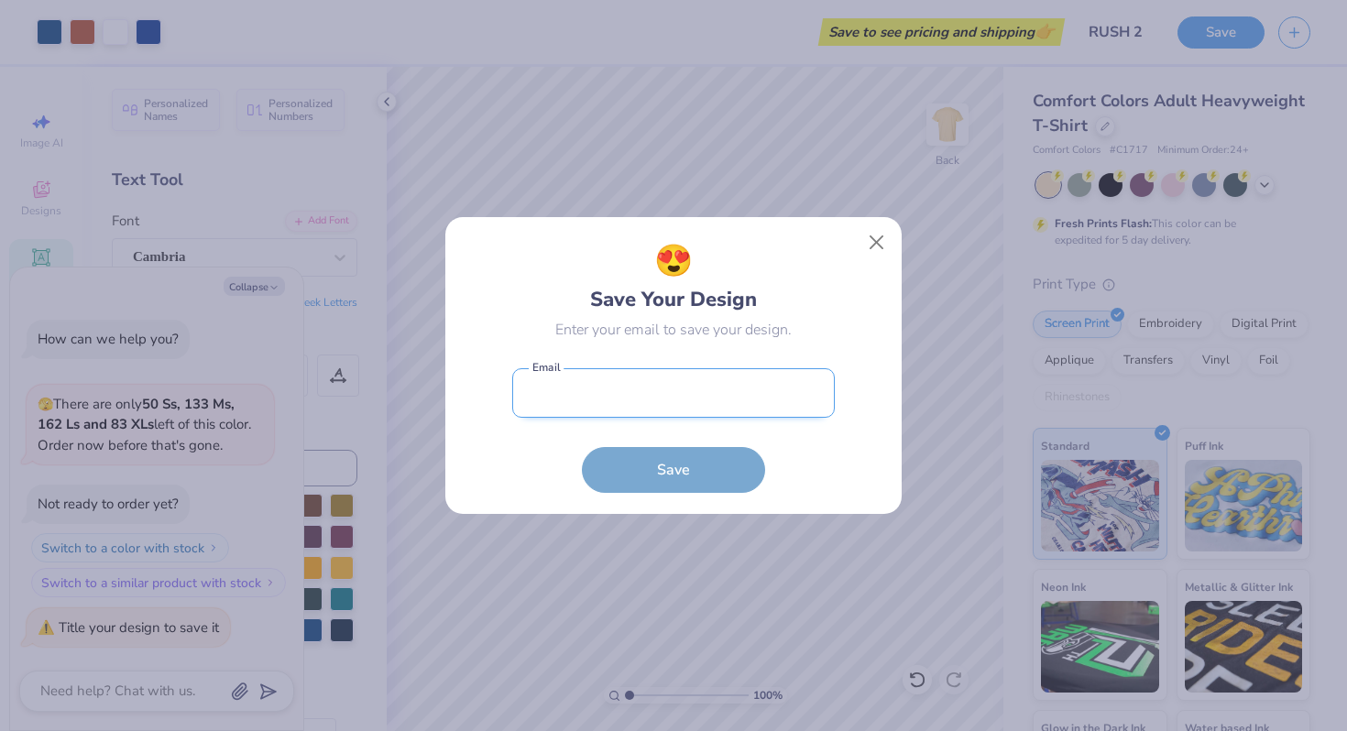
click at [707, 410] on input "email" at bounding box center [673, 393] width 323 height 50
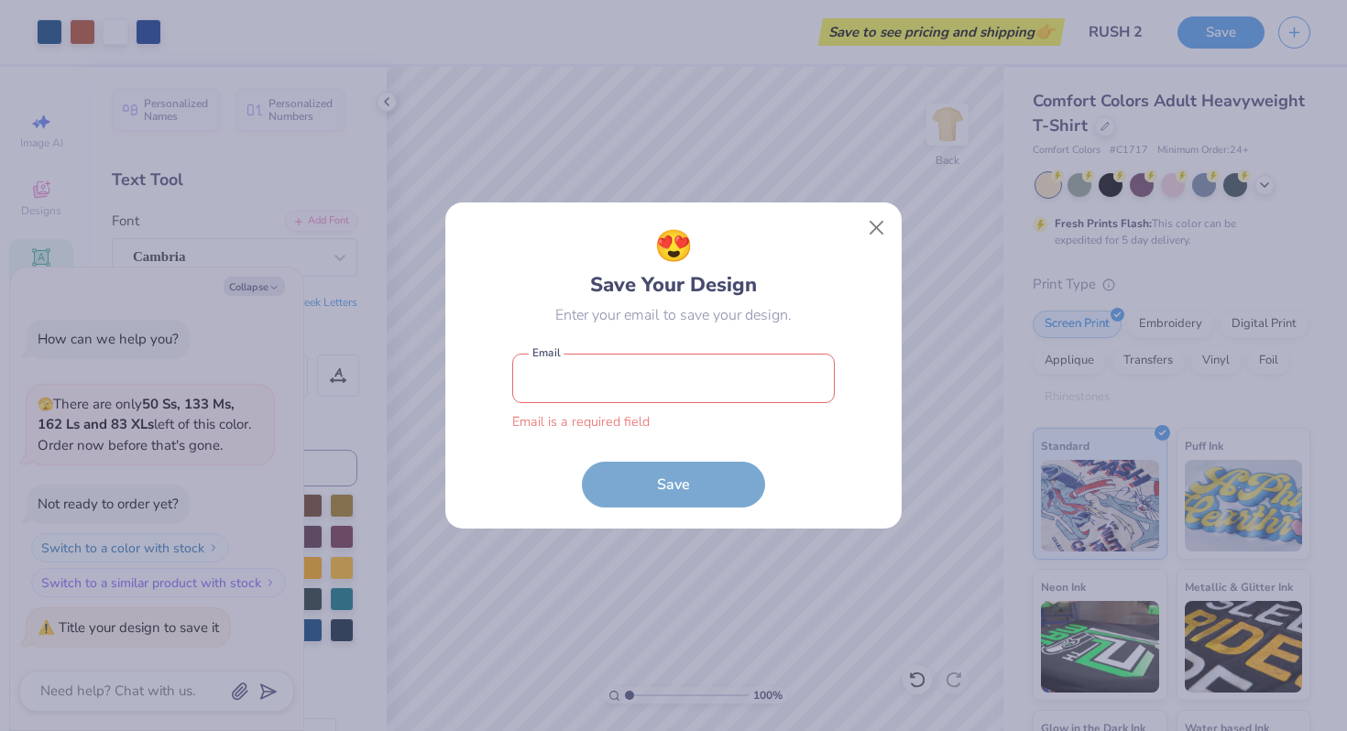
type input "[EMAIL_ADDRESS][DOMAIN_NAME]"
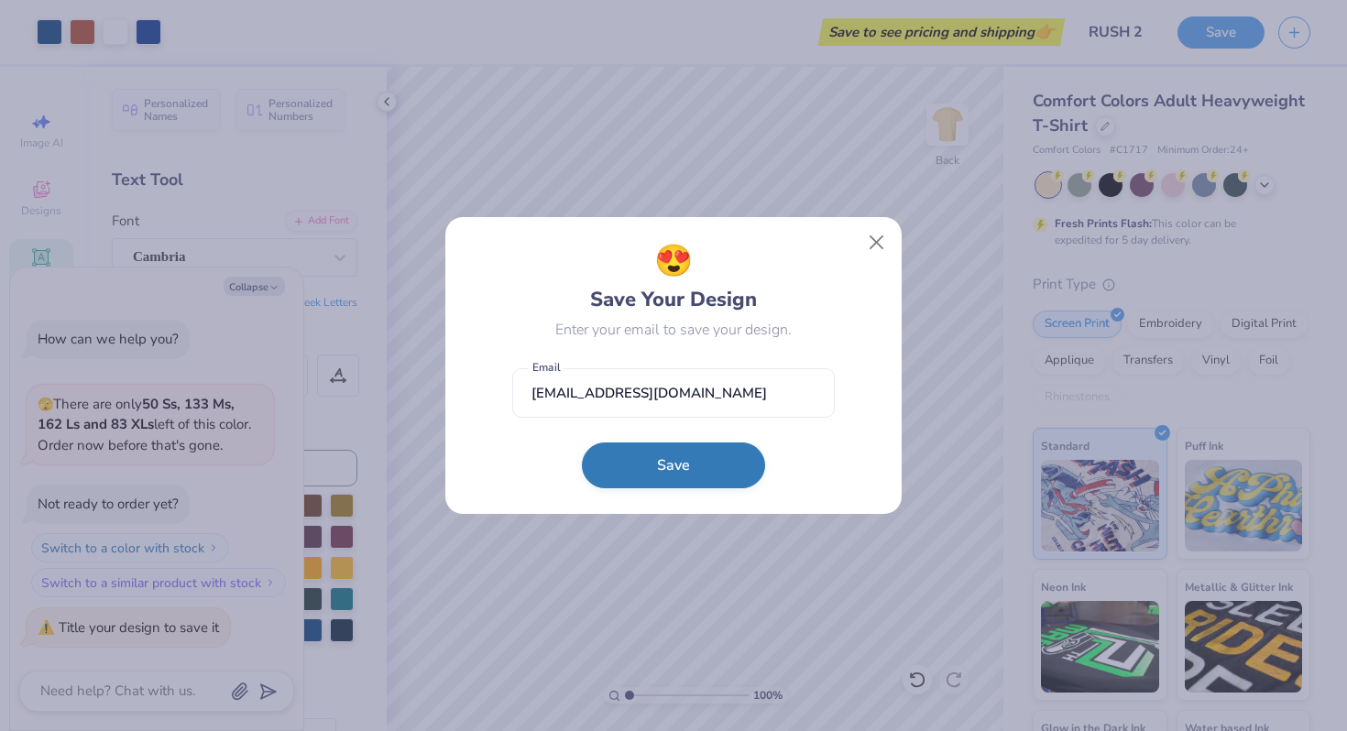
click at [688, 488] on button "Save" at bounding box center [673, 466] width 183 height 46
click at [688, 484] on form "[EMAIL_ADDRESS][DOMAIN_NAME] Email Save" at bounding box center [673, 426] width 323 height 135
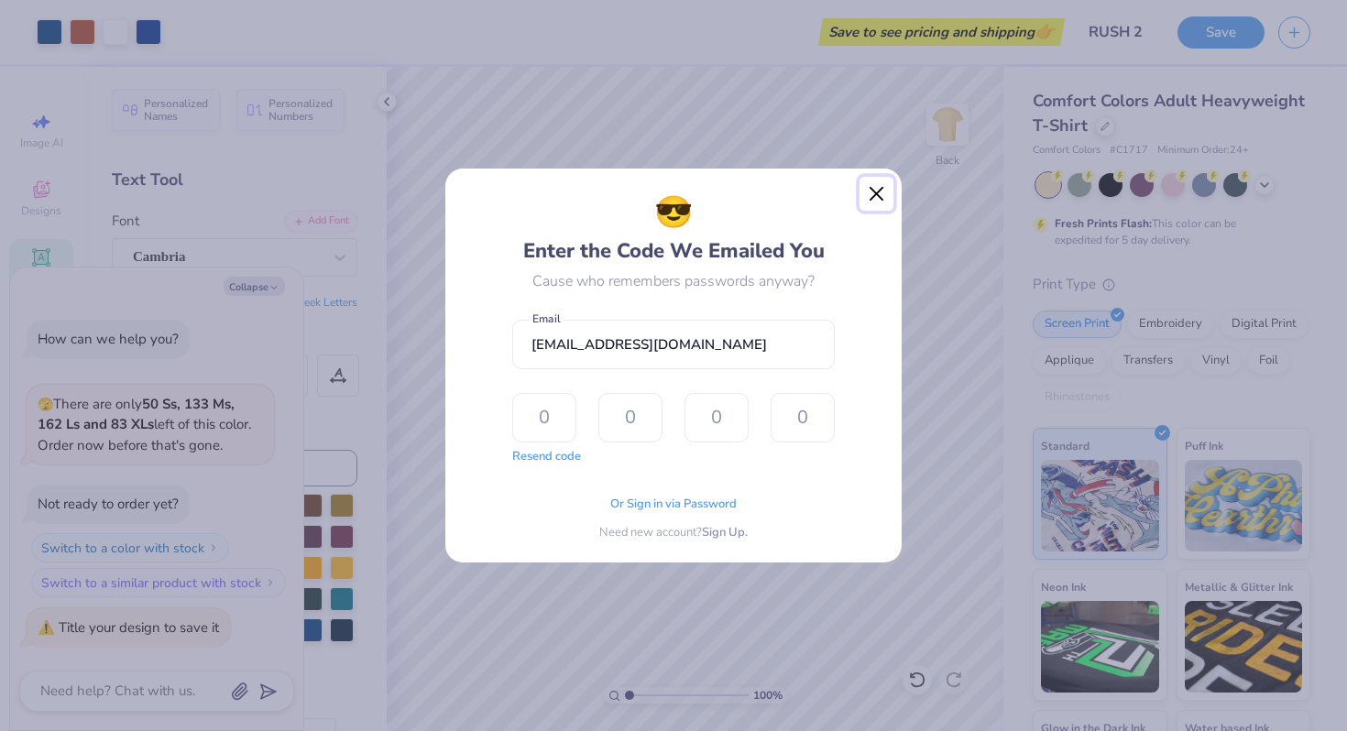
click at [885, 200] on button "Close" at bounding box center [877, 194] width 35 height 35
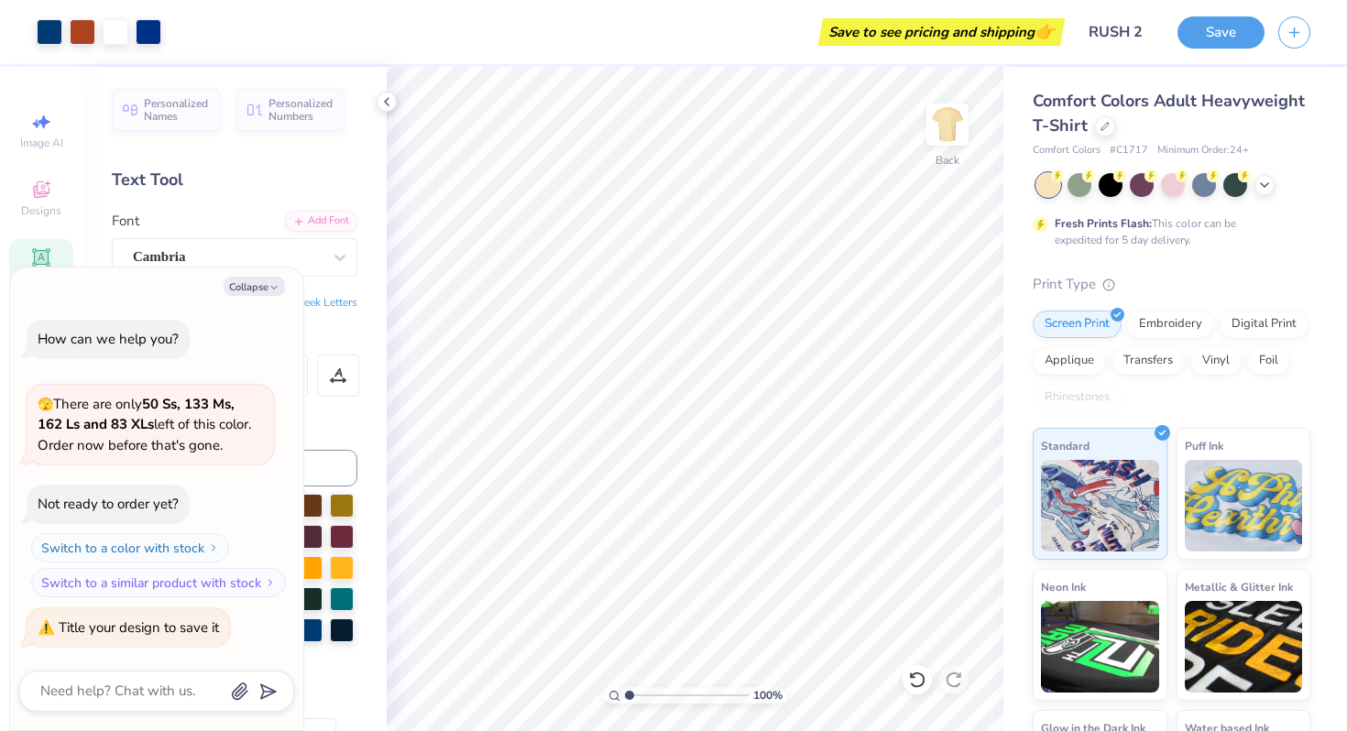
type textarea "x"
